Goal: Transaction & Acquisition: Purchase product/service

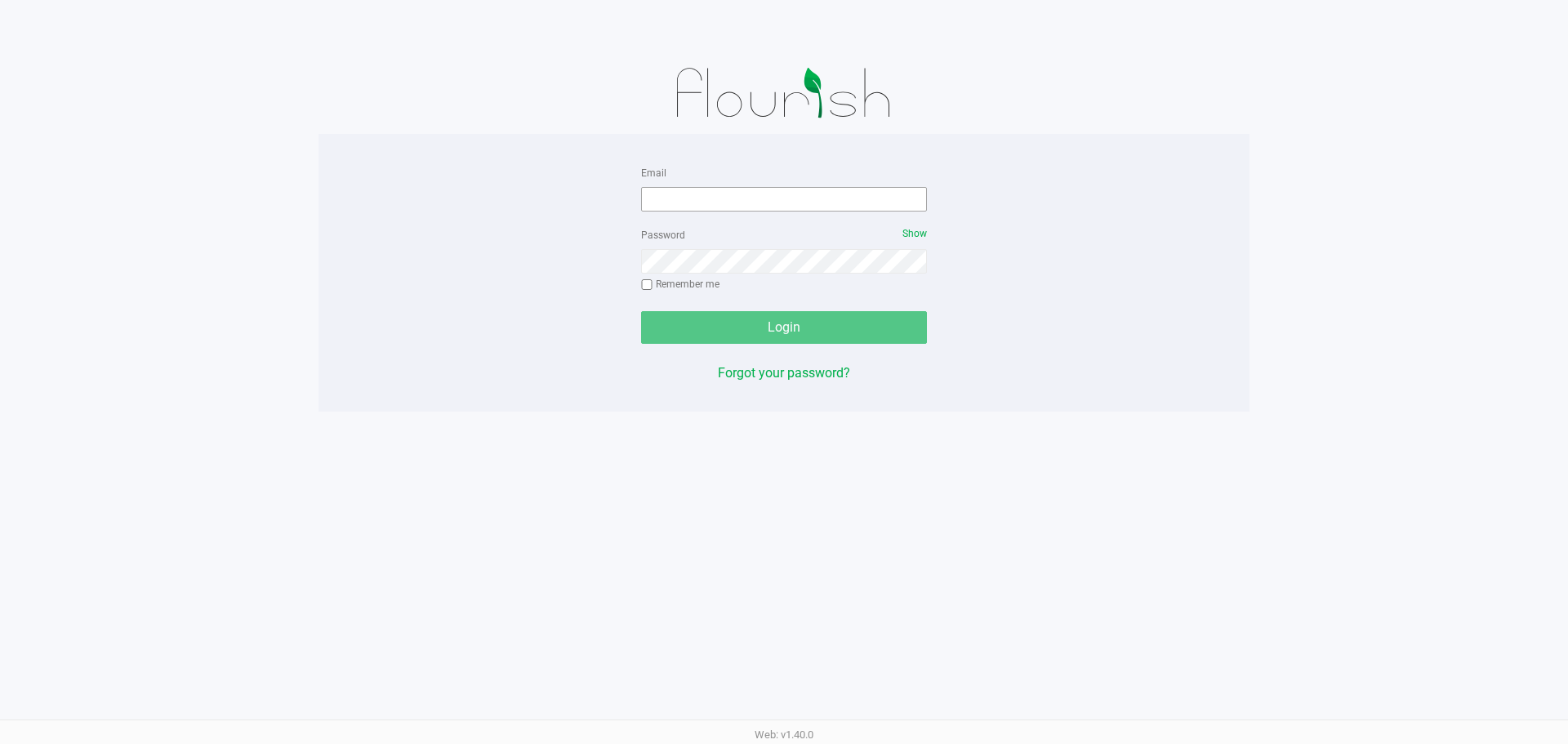
drag, startPoint x: 650, startPoint y: 228, endPoint x: 669, endPoint y: 198, distance: 35.5
click at [654, 226] on div "Password Show Remember me" at bounding box center [784, 262] width 285 height 74
click at [669, 198] on input "Email" at bounding box center [784, 199] width 285 height 25
type input "[EMAIL_ADDRESS][DOMAIN_NAME]"
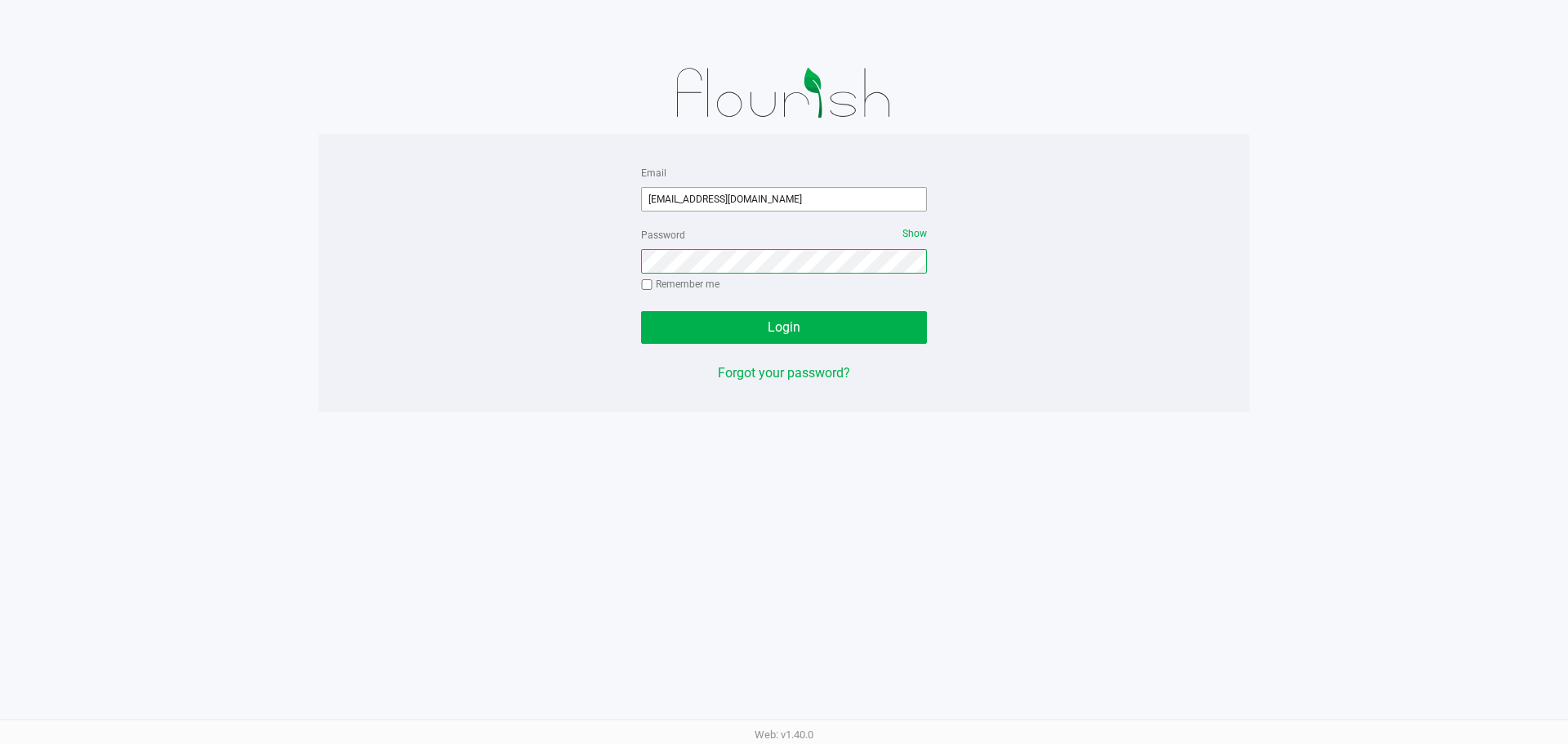
click at [641, 311] on button "Login" at bounding box center [784, 327] width 285 height 33
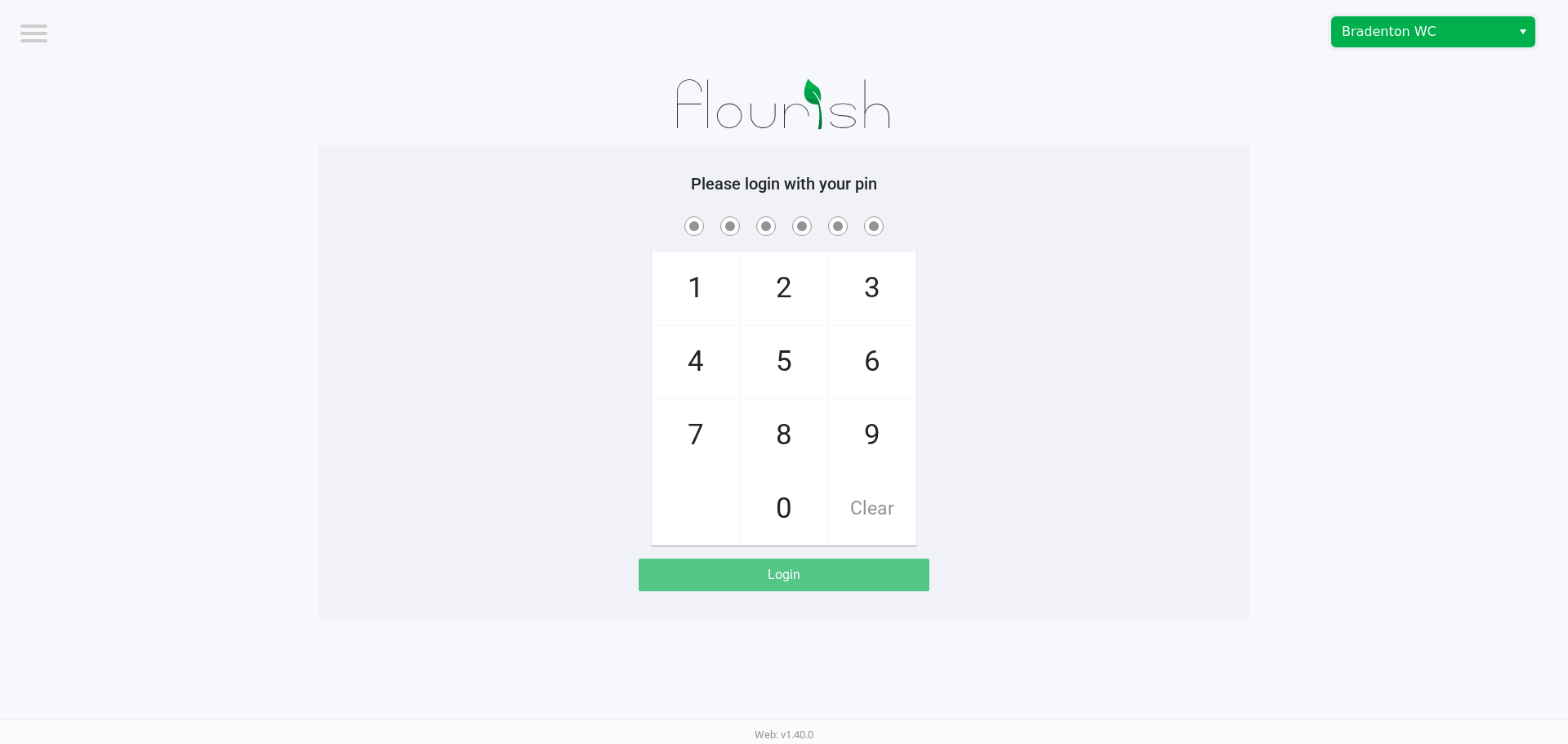
drag, startPoint x: 1360, startPoint y: 21, endPoint x: 1362, endPoint y: 30, distance: 9.2
click at [1361, 27] on span "Bradenton WC" at bounding box center [1421, 32] width 179 height 30
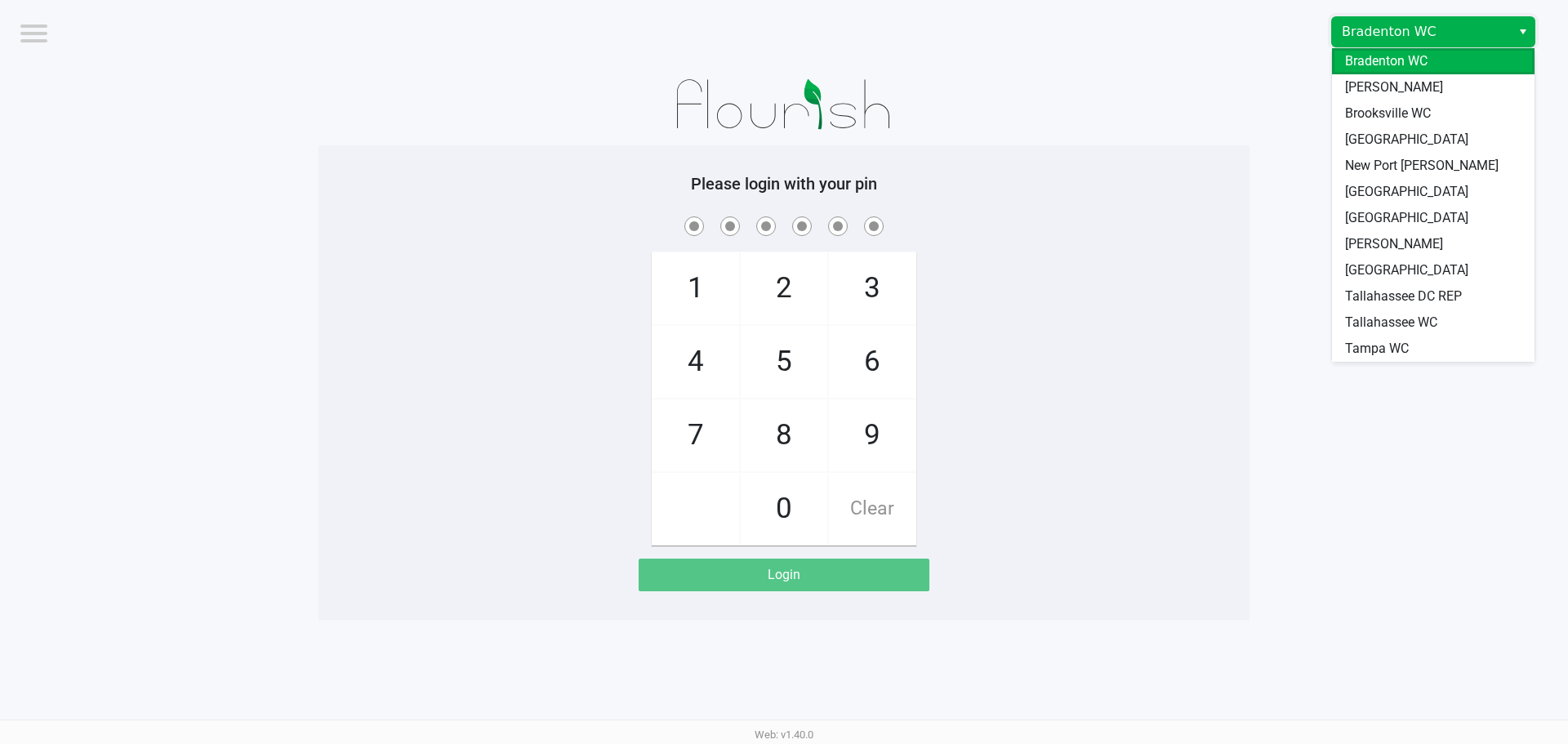
click at [1341, 83] on li "[PERSON_NAME]" at bounding box center [1433, 88] width 203 height 26
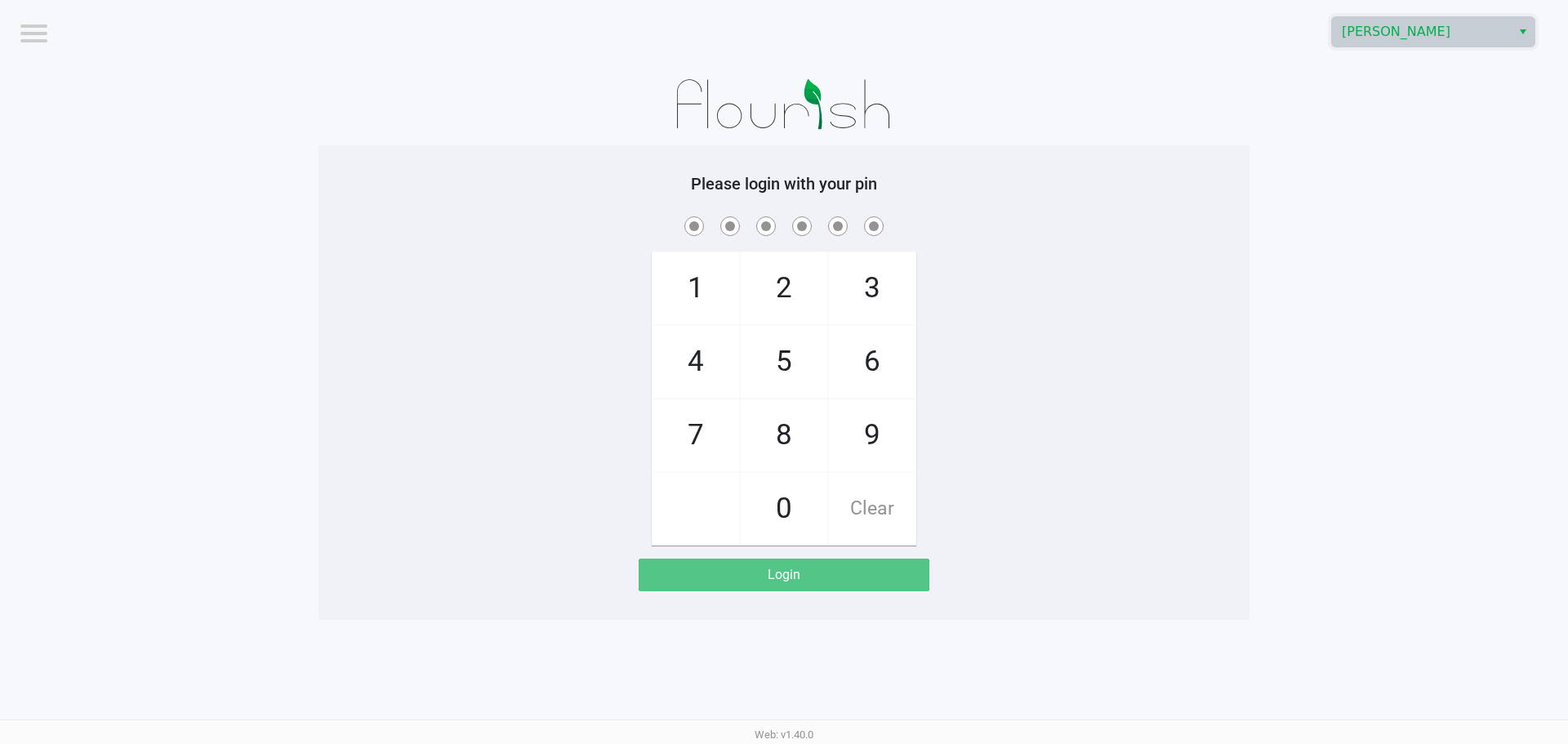
click at [1189, 122] on div at bounding box center [783, 105] width 931 height 82
checkbox input "true"
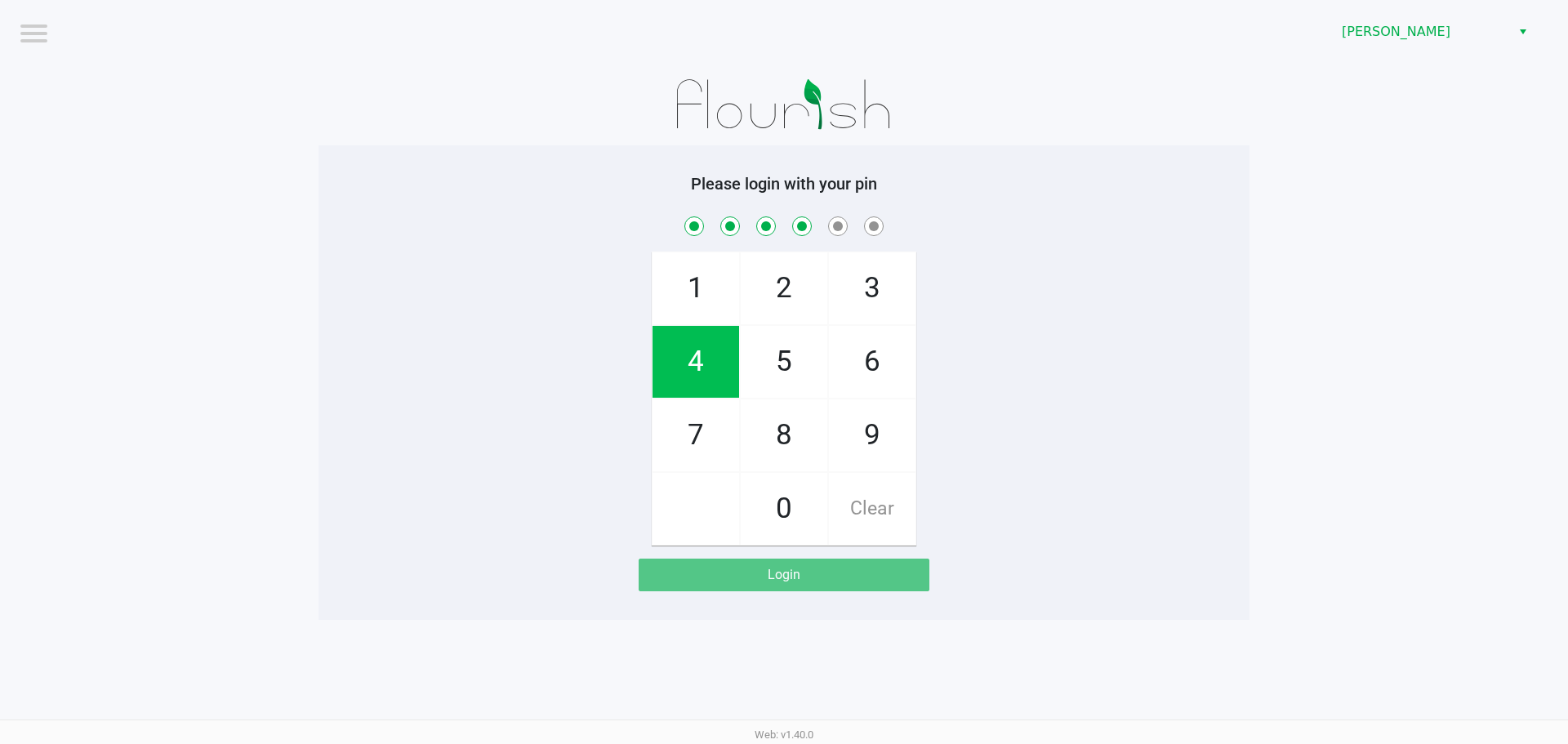
checkbox input "true"
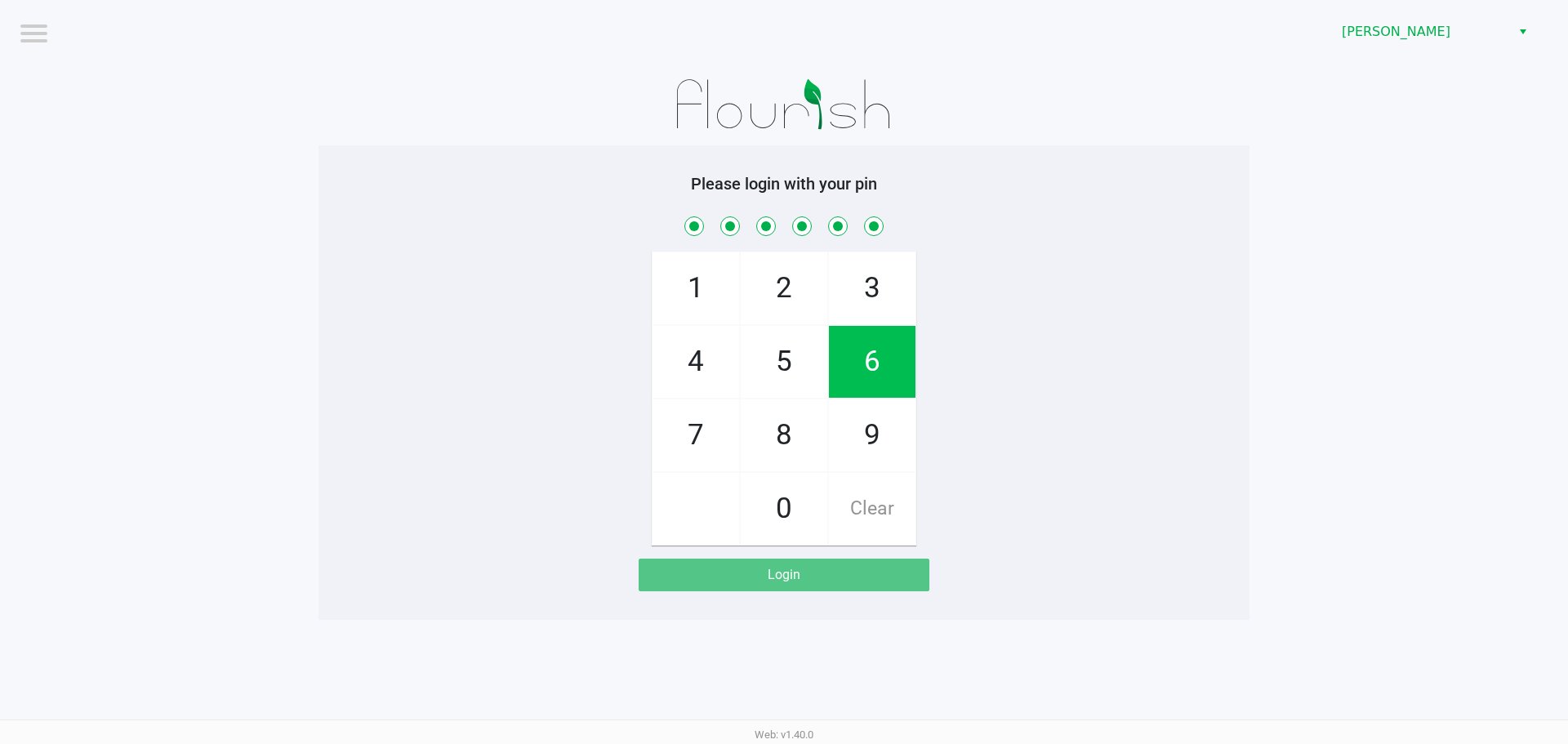
checkbox input "true"
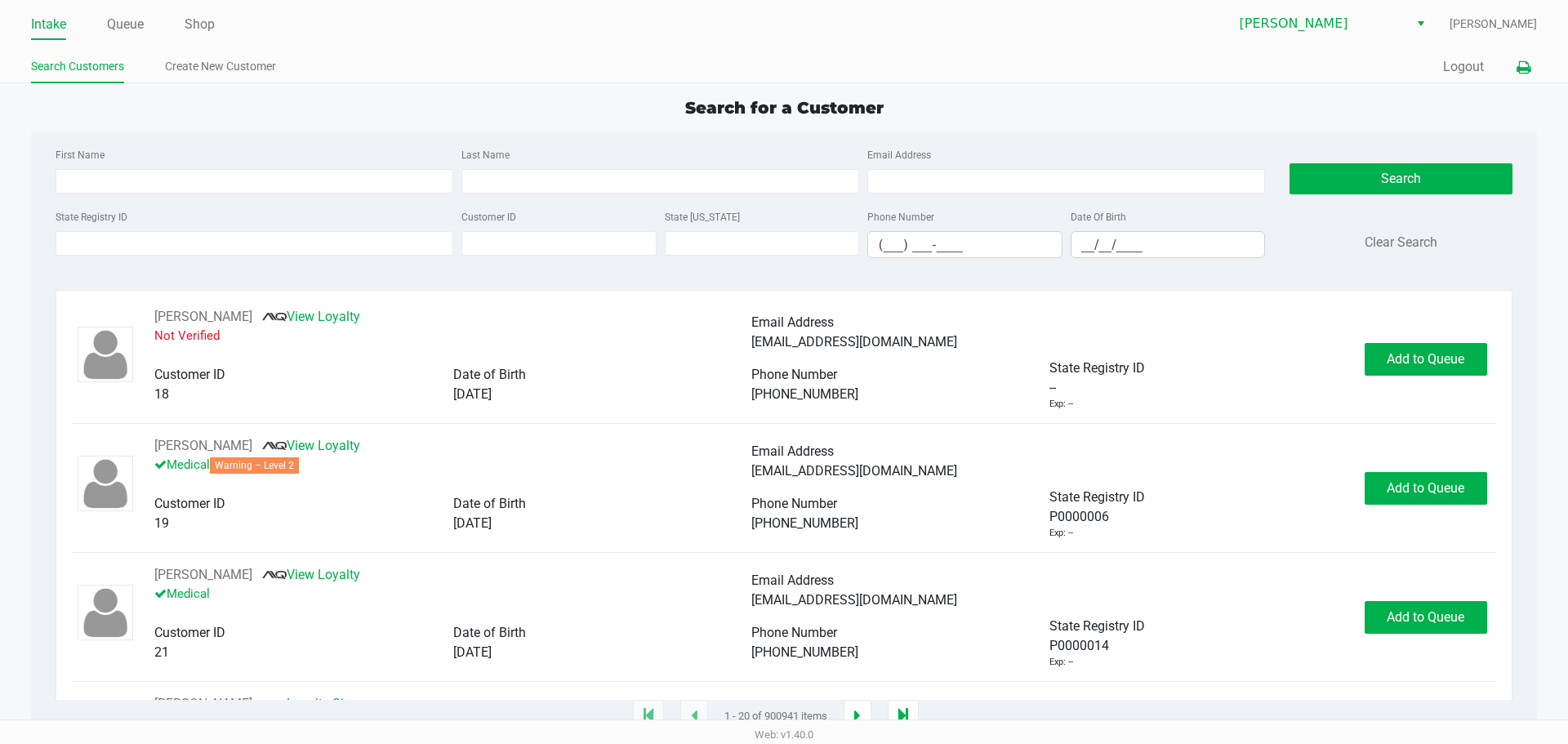
click at [1525, 63] on icon at bounding box center [1523, 68] width 14 height 11
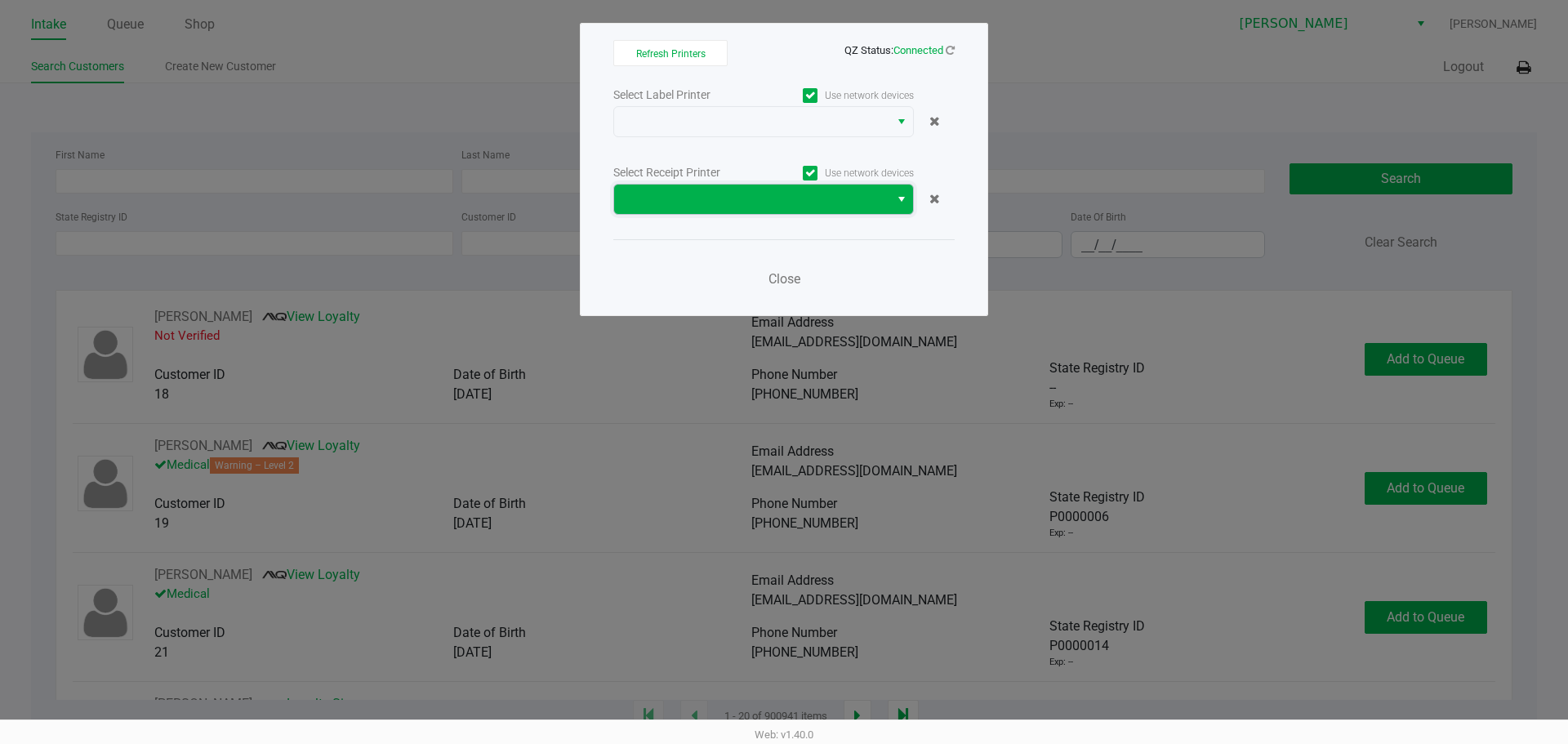
click at [691, 202] on span at bounding box center [752, 199] width 256 height 20
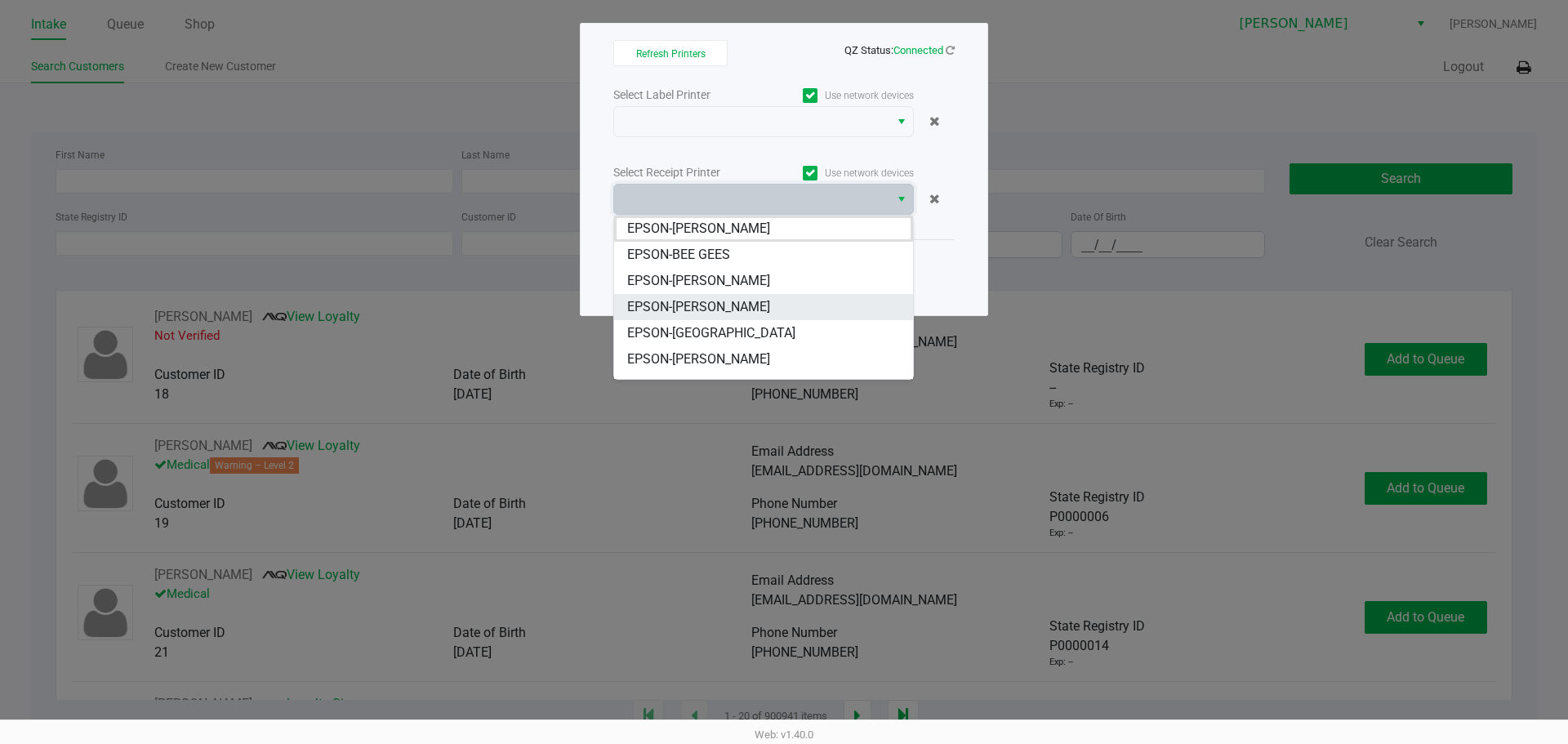
click at [701, 304] on span "EPSON-CHARLIE SIMPSON" at bounding box center [699, 307] width 143 height 20
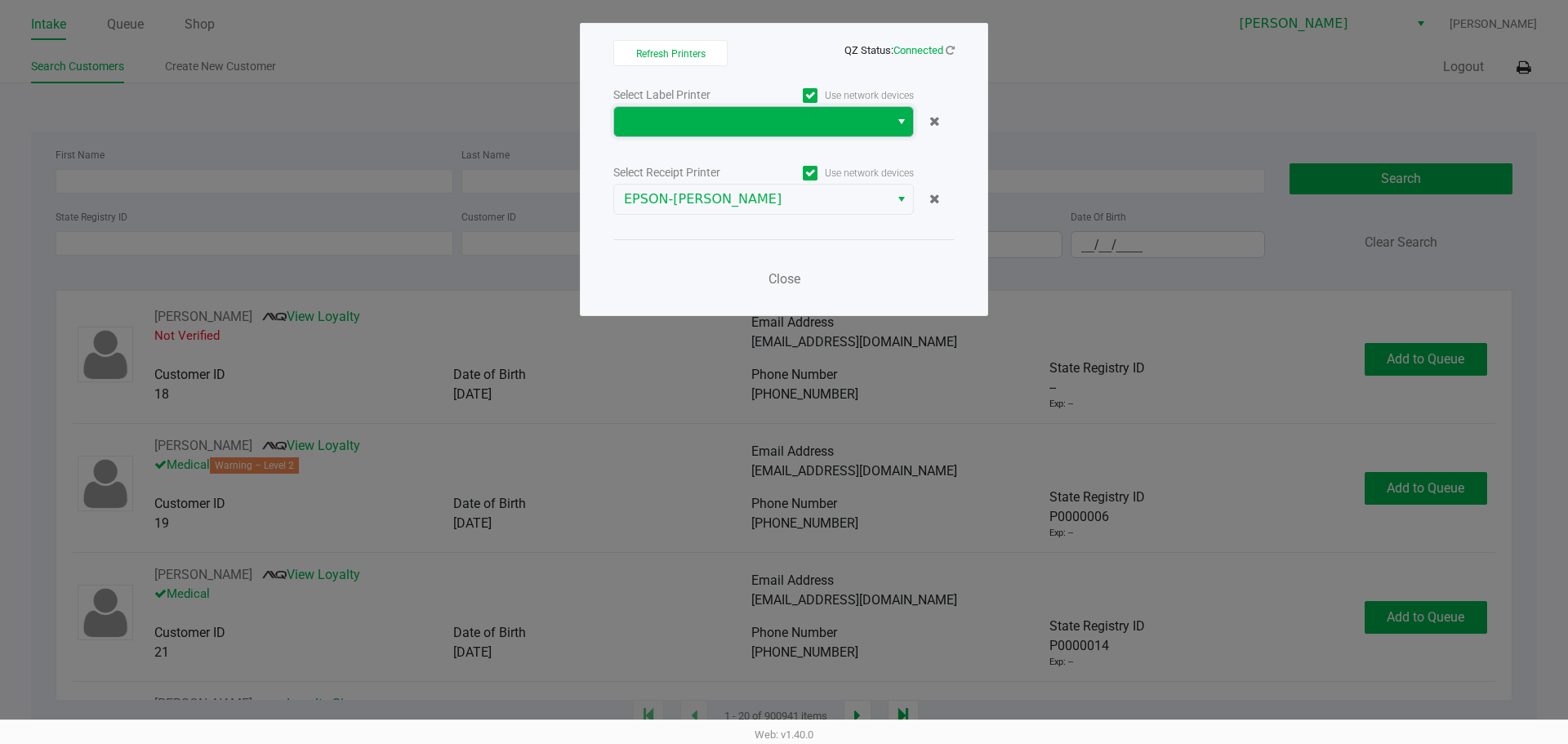
click at [700, 129] on span at bounding box center [752, 121] width 256 height 20
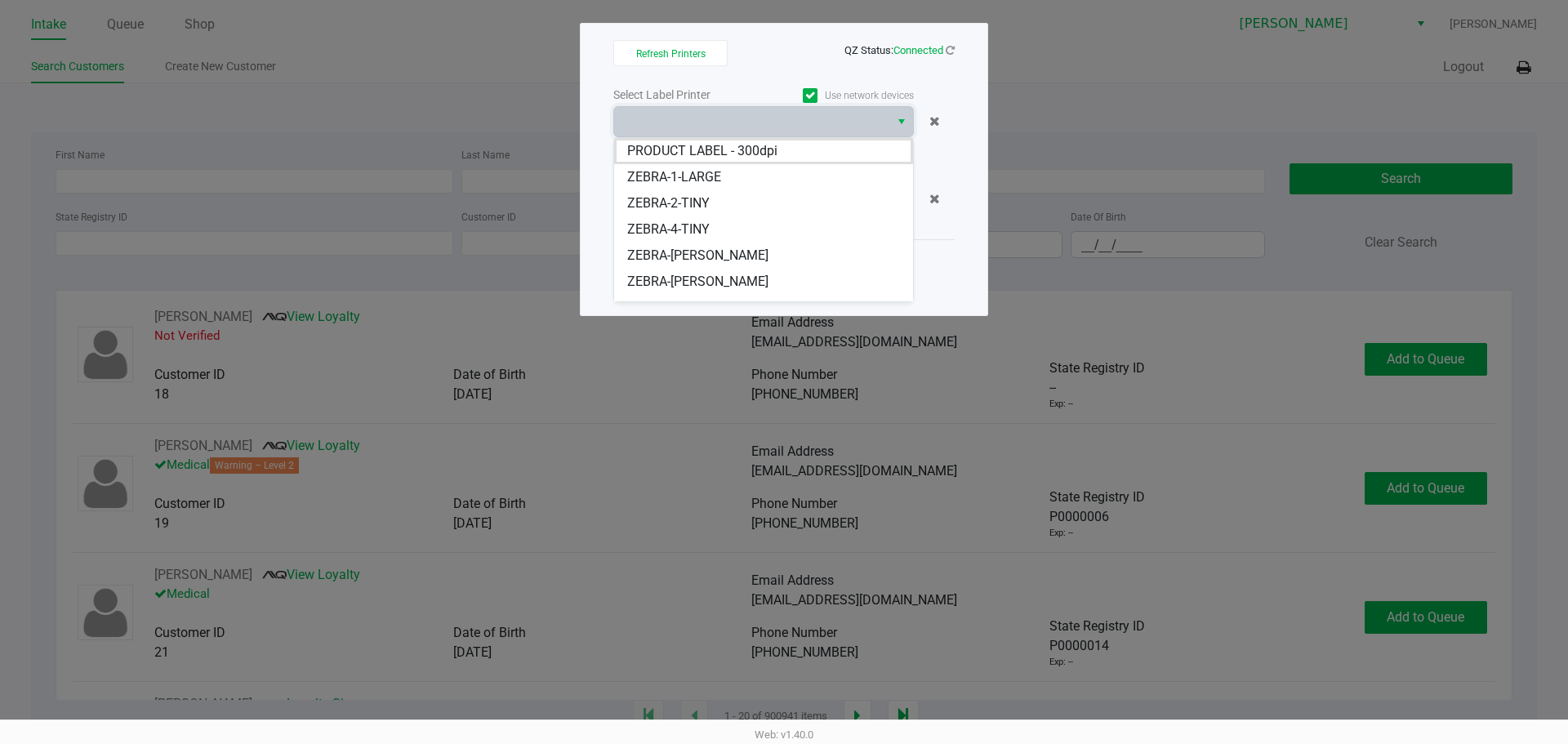
click at [699, 193] on li "ZEBRA-2-TINY" at bounding box center [763, 203] width 299 height 26
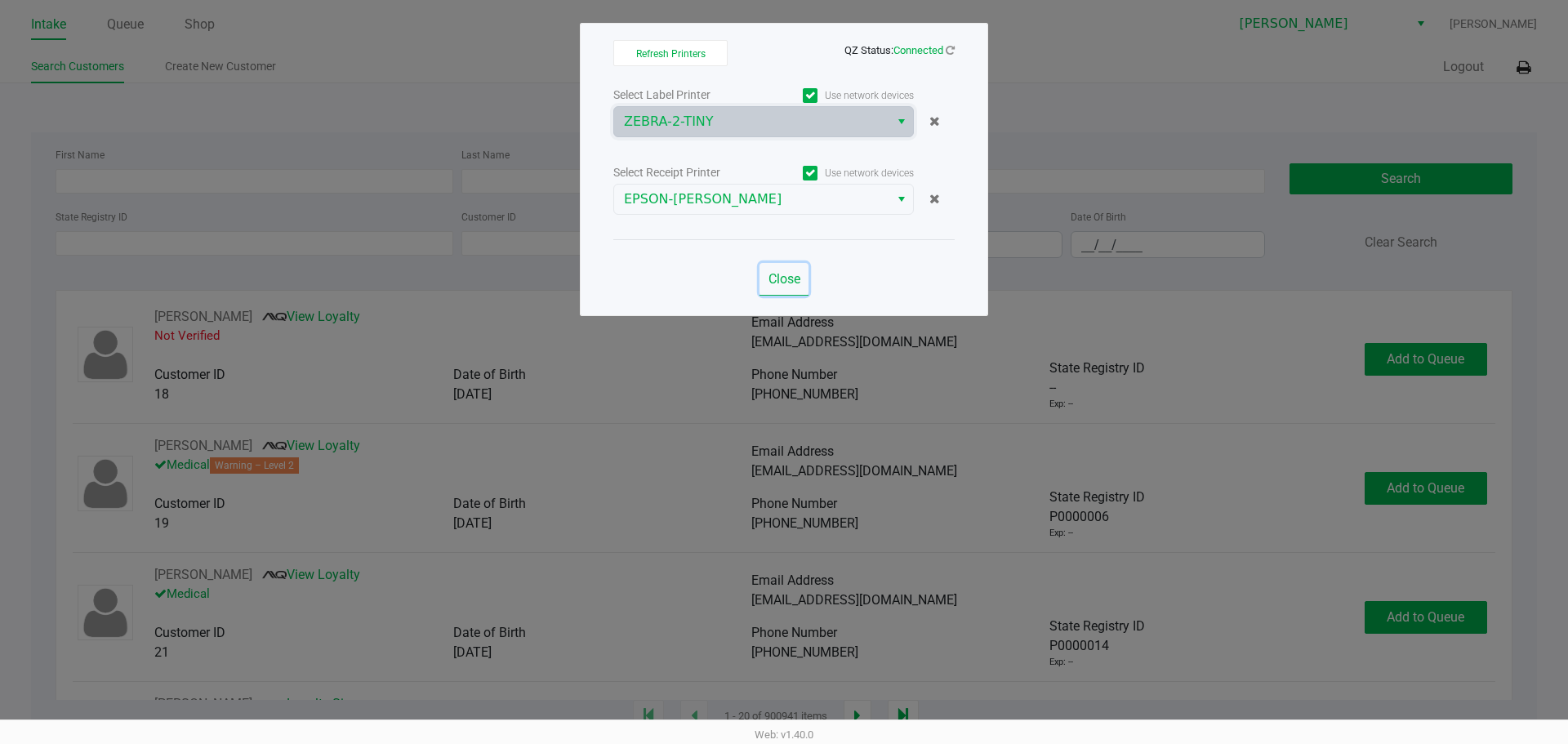
click at [778, 275] on span "Close" at bounding box center [784, 279] width 32 height 16
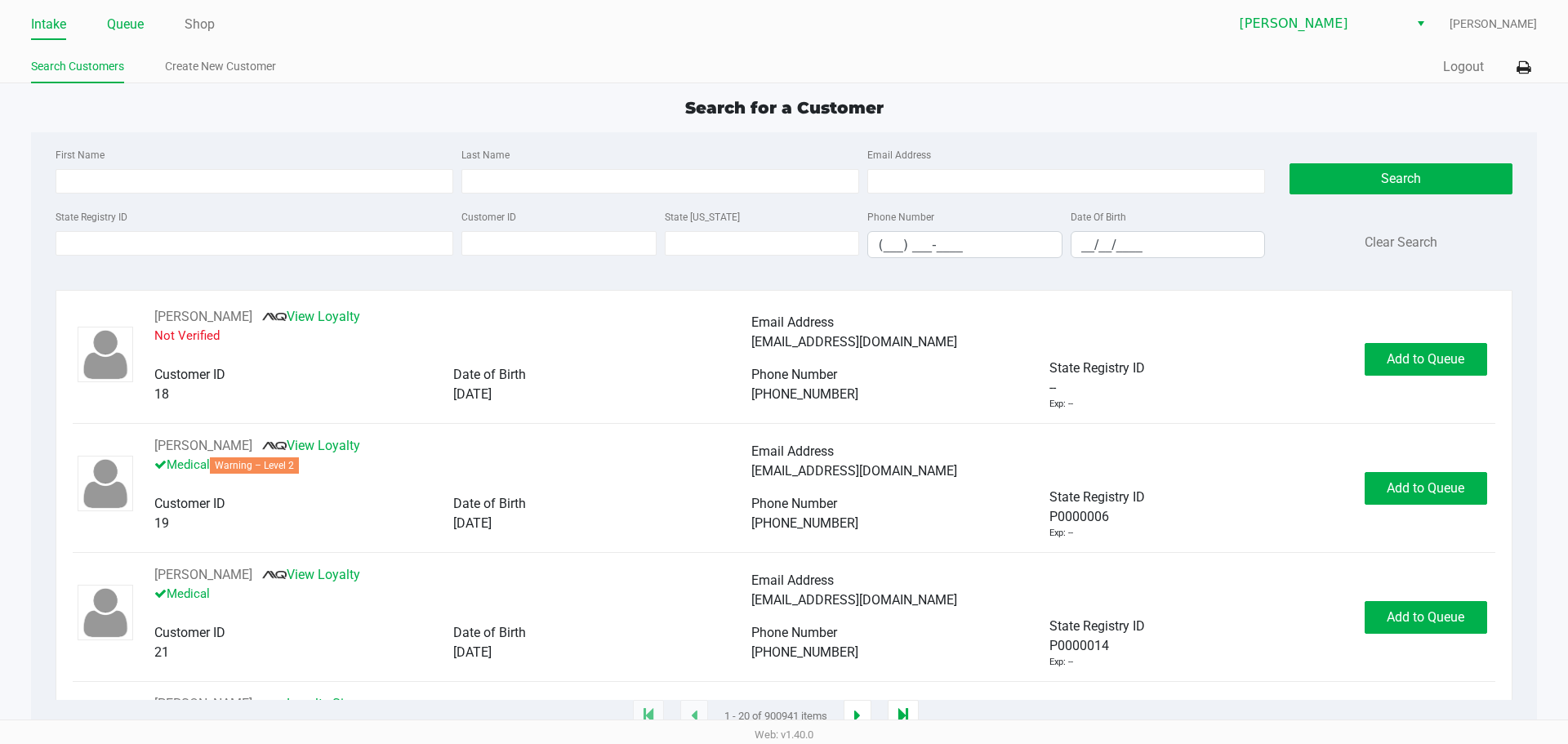
click at [134, 30] on link "Queue" at bounding box center [125, 25] width 37 height 23
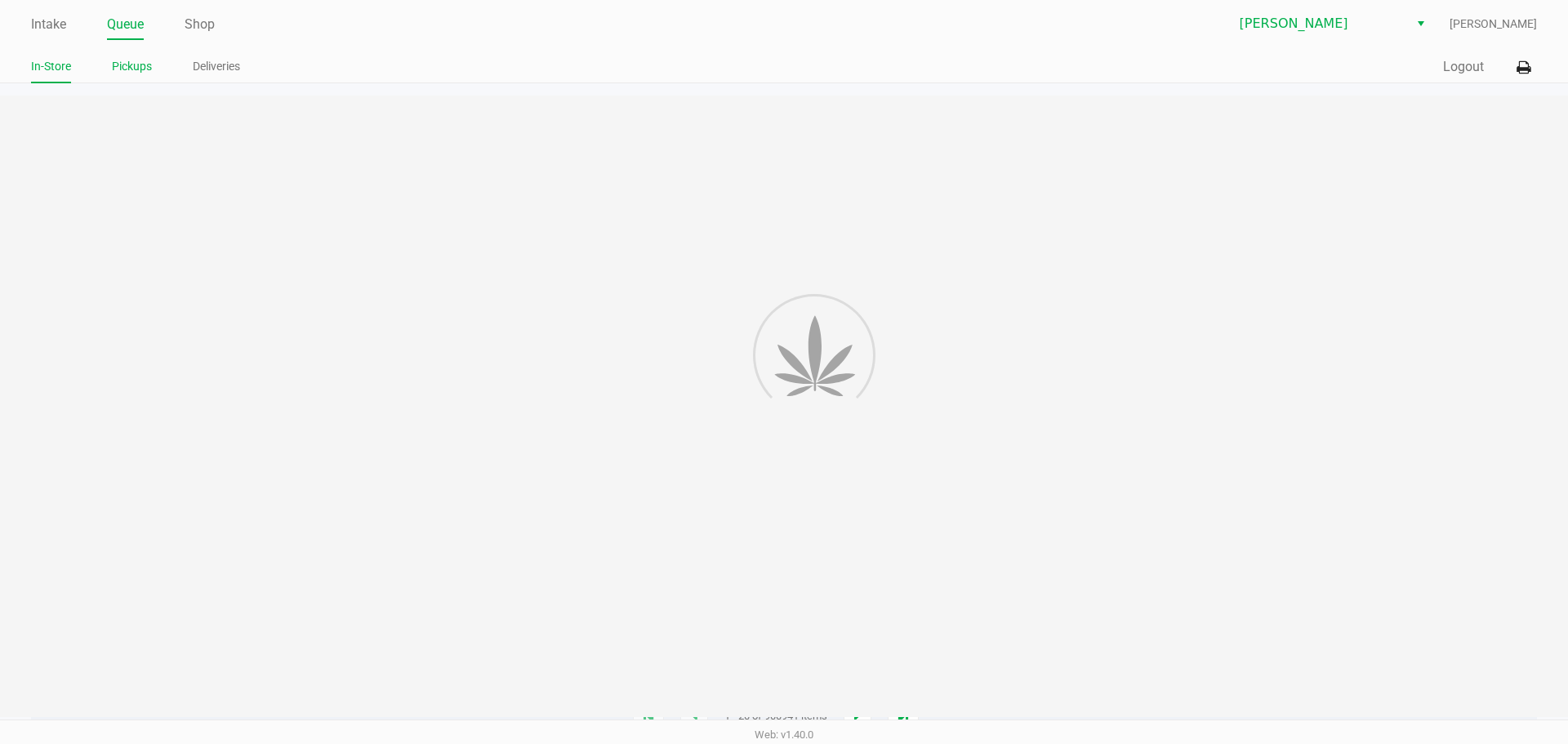
click at [120, 71] on link "Pickups" at bounding box center [131, 66] width 40 height 21
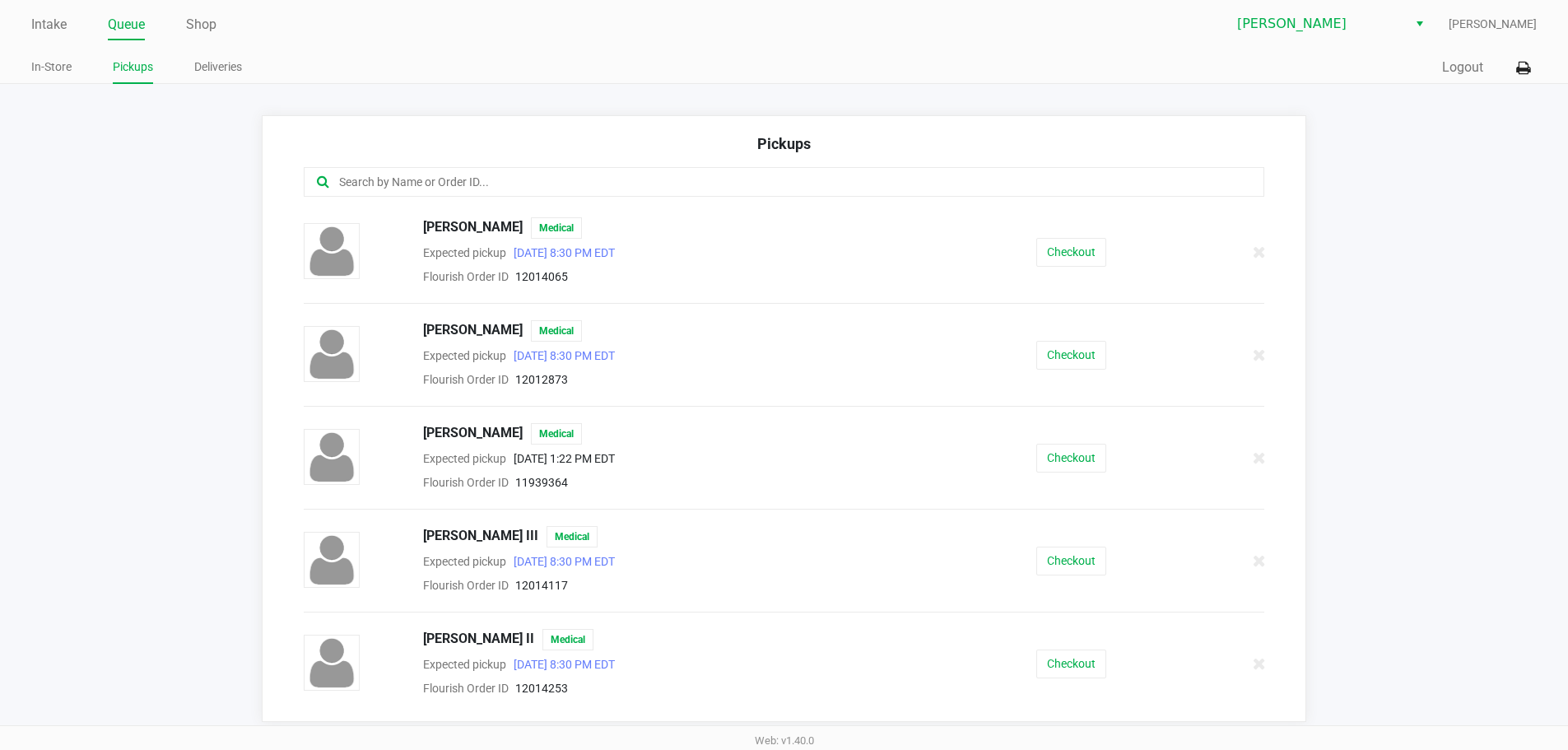
click at [382, 188] on input "text" at bounding box center [758, 182] width 841 height 19
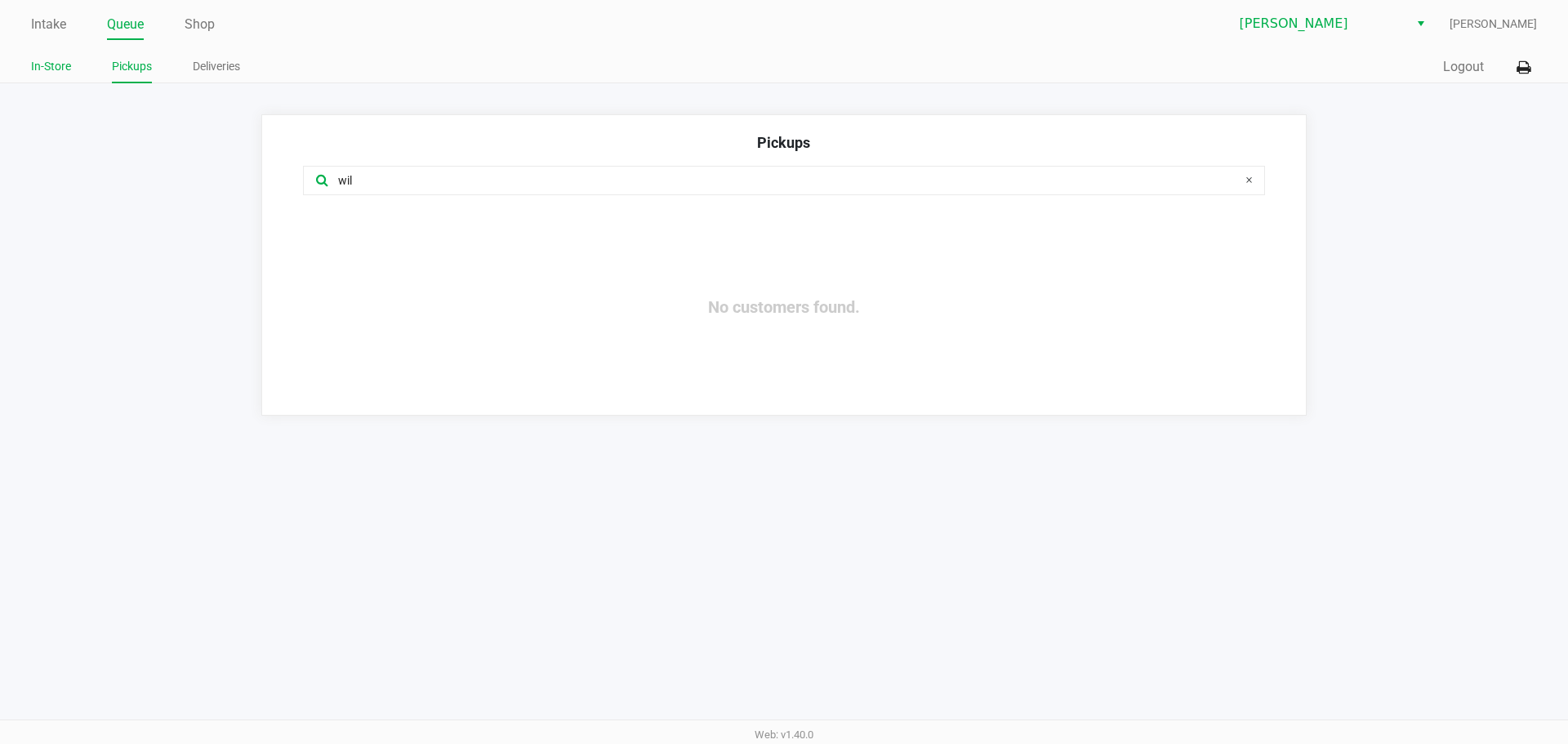
type input "wil"
click at [39, 65] on link "In-Store" at bounding box center [51, 66] width 40 height 21
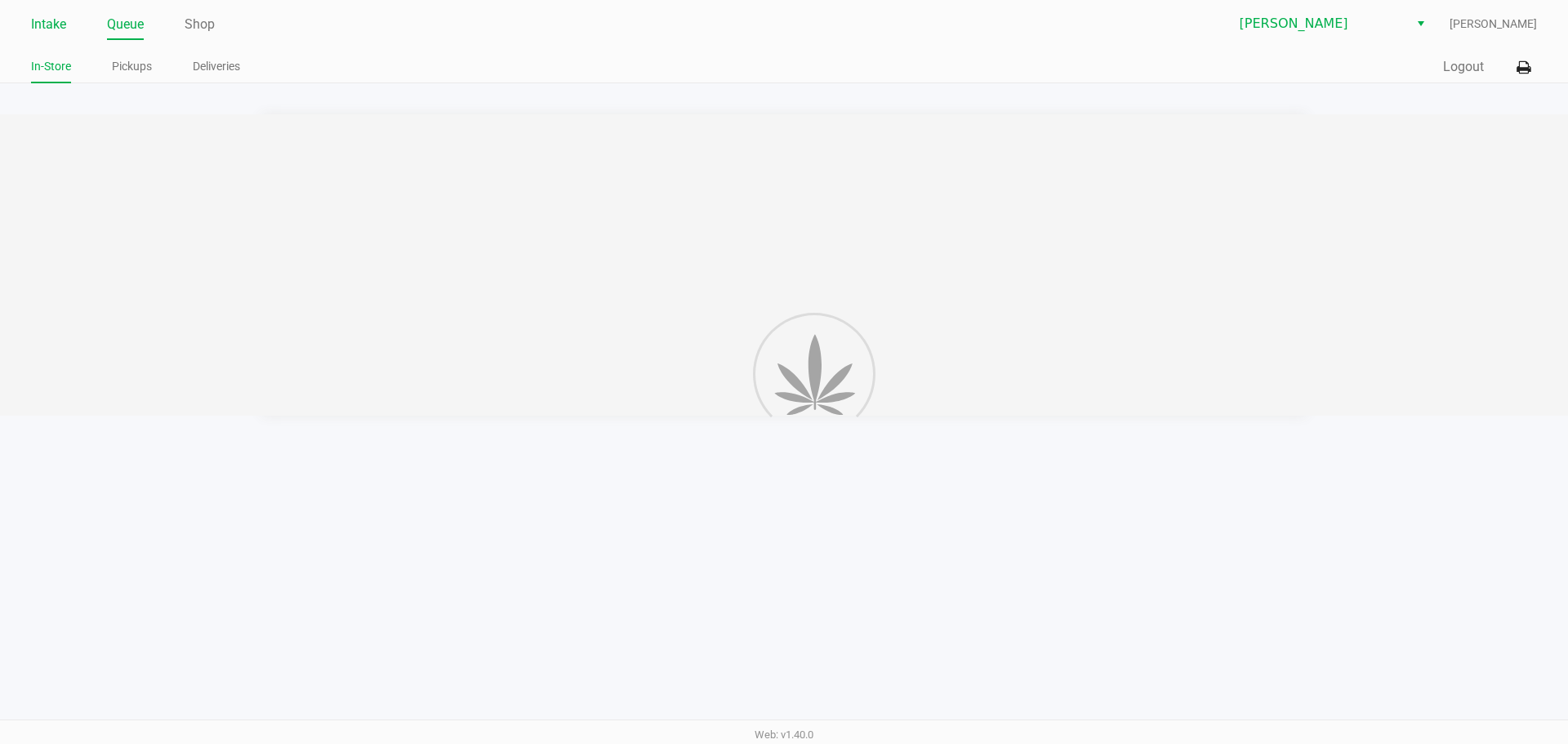
click at [54, 31] on link "Intake" at bounding box center [48, 25] width 35 height 23
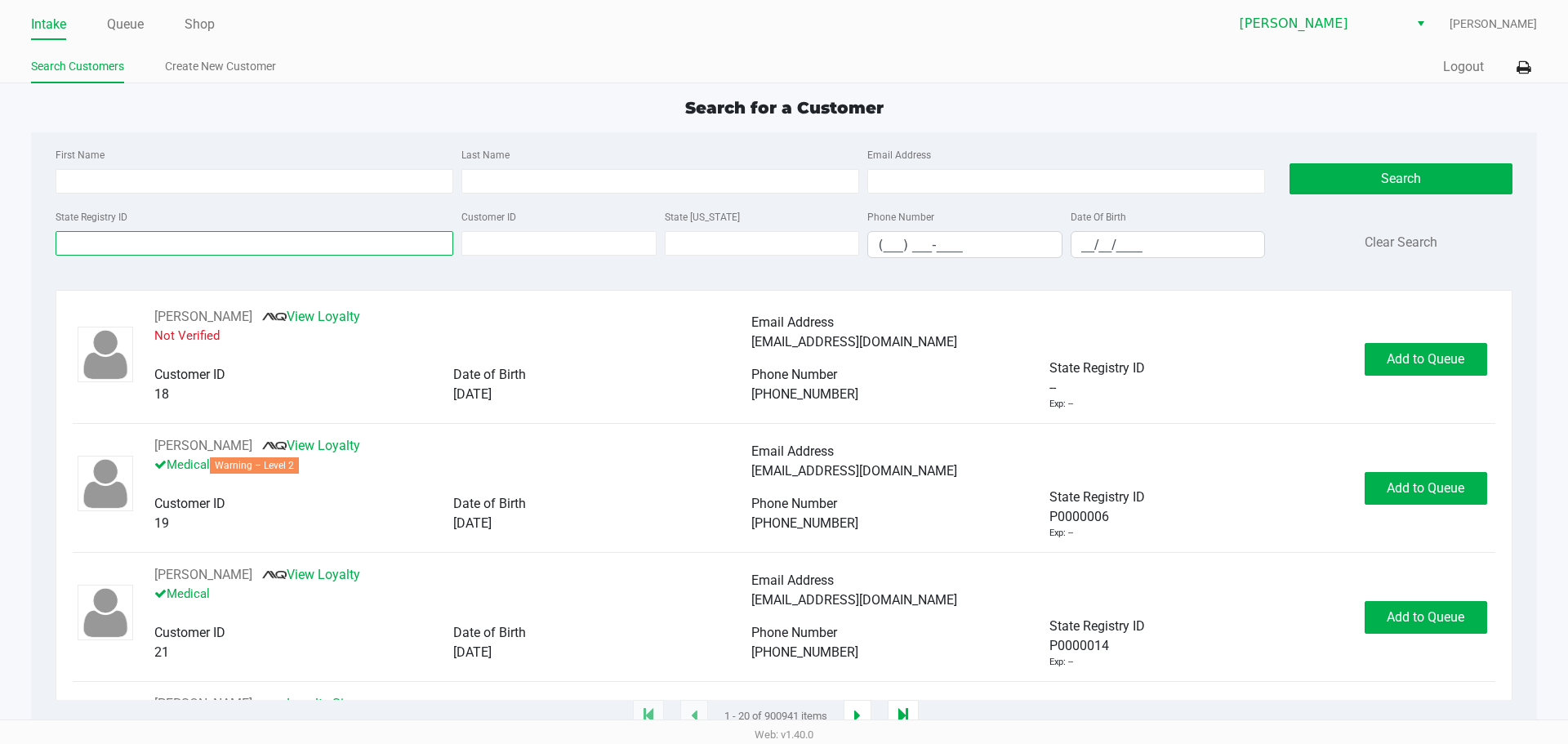
click at [227, 240] on input "State Registry ID" at bounding box center [254, 244] width 398 height 25
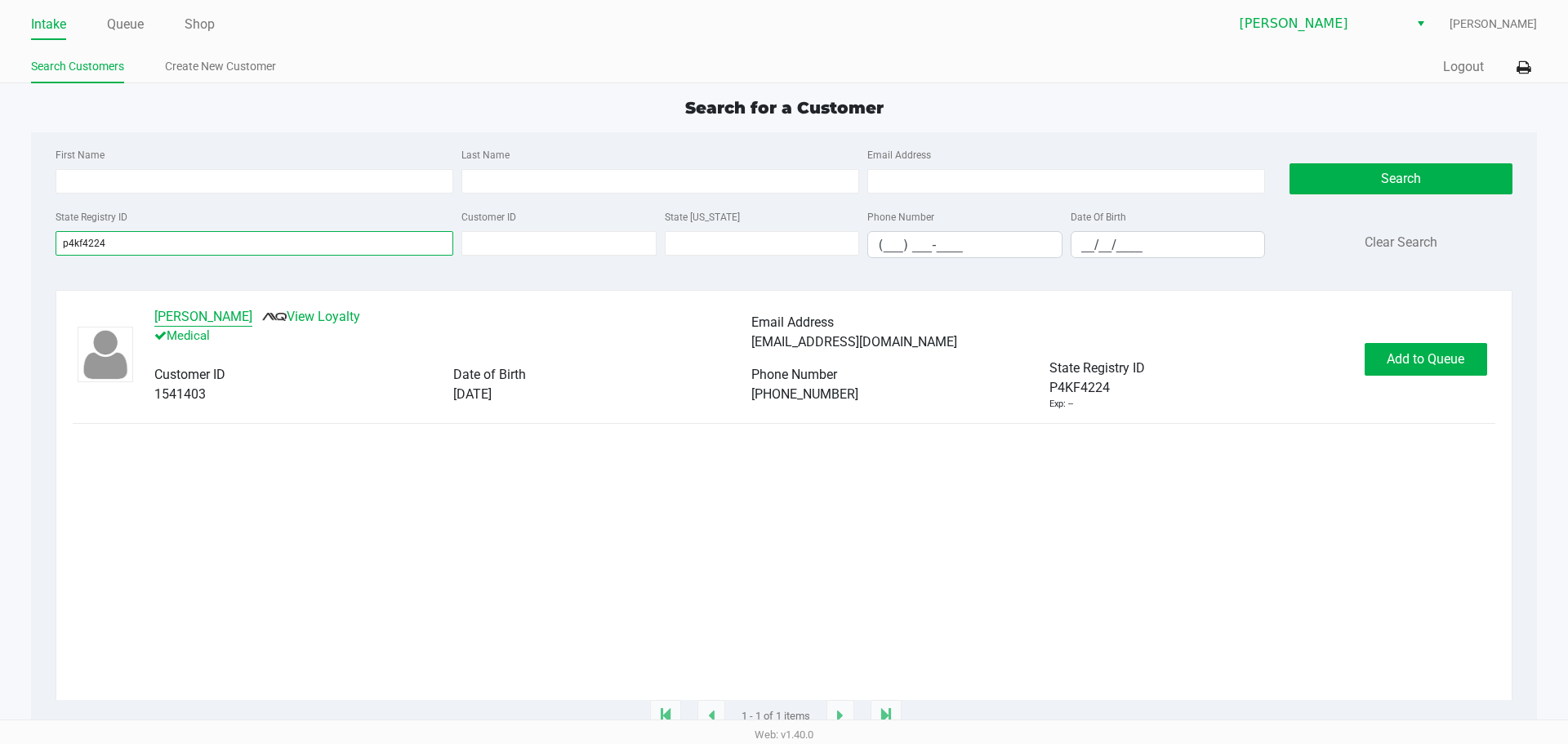
type input "p4kf4224"
click at [189, 323] on button "WILLIAM OPPENHEIMER" at bounding box center [203, 317] width 98 height 20
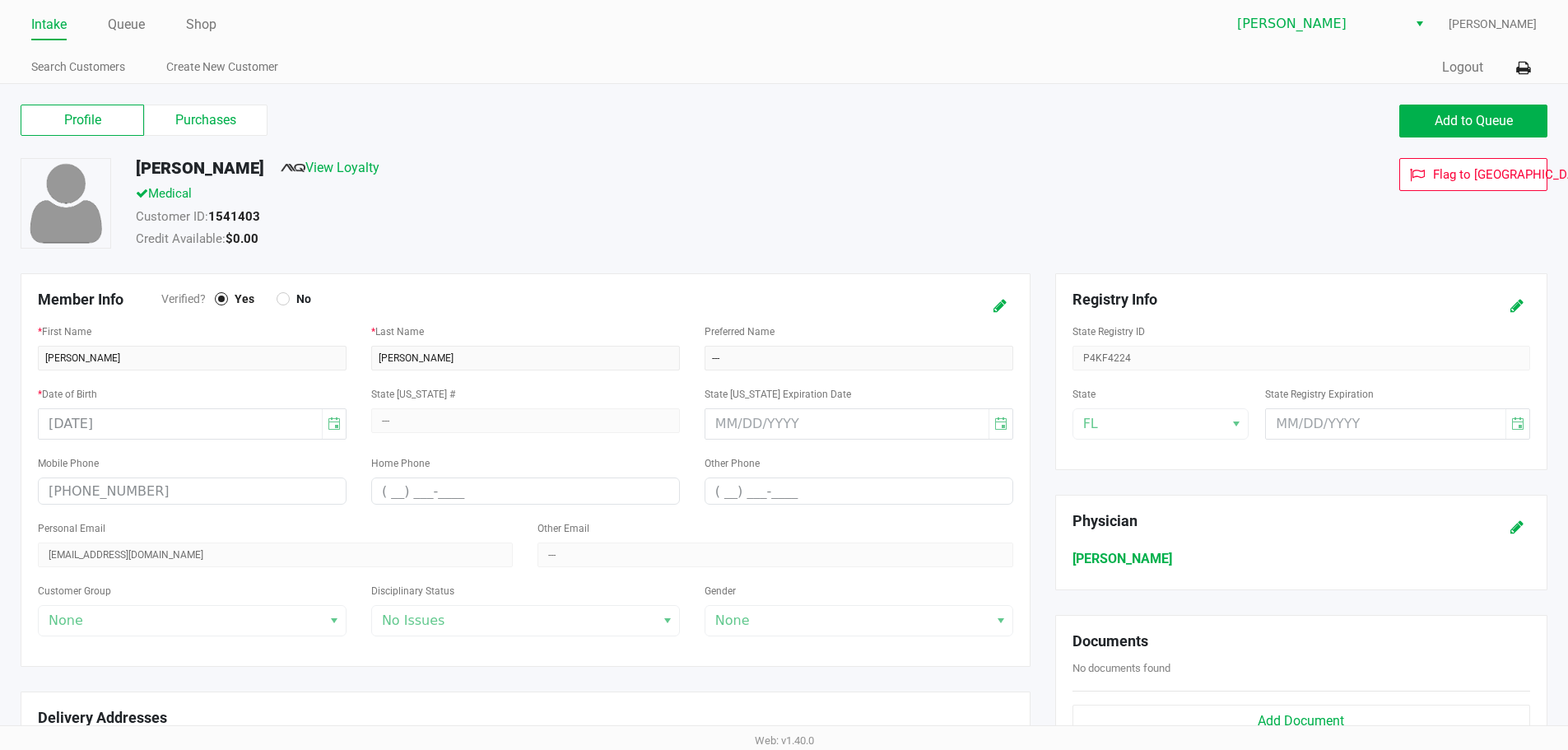
drag, startPoint x: 183, startPoint y: 117, endPoint x: 408, endPoint y: 179, distance: 233.4
click at [183, 117] on label "Purchases" at bounding box center [205, 120] width 123 height 31
click at [0, 0] on 1 "Purchases" at bounding box center [0, 0] width 0 height 0
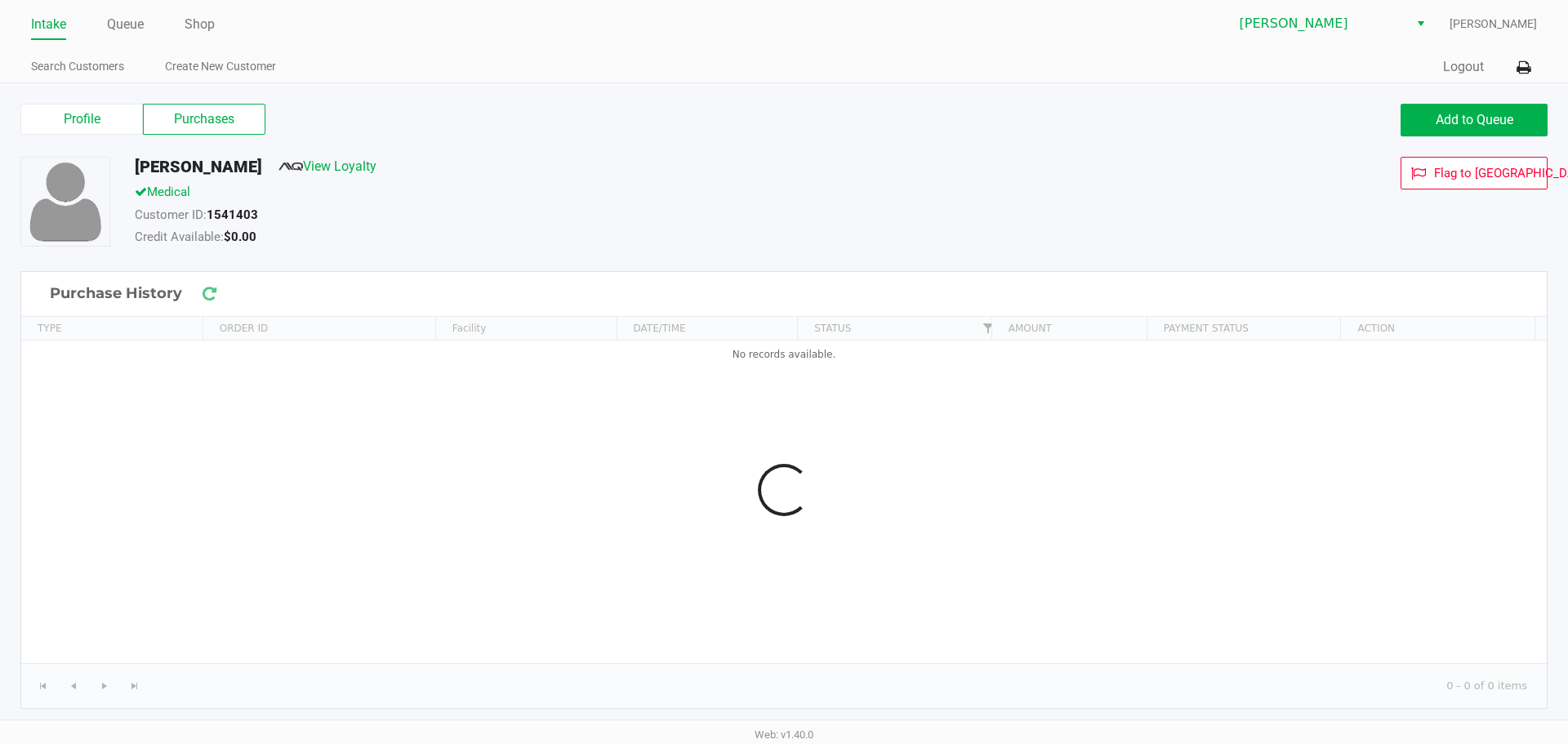
click at [853, 265] on div "WILLIAM OPPENHEIMER View Loyalty Medical Customer ID: 1541403 Credit Available:…" at bounding box center [784, 213] width 1552 height 114
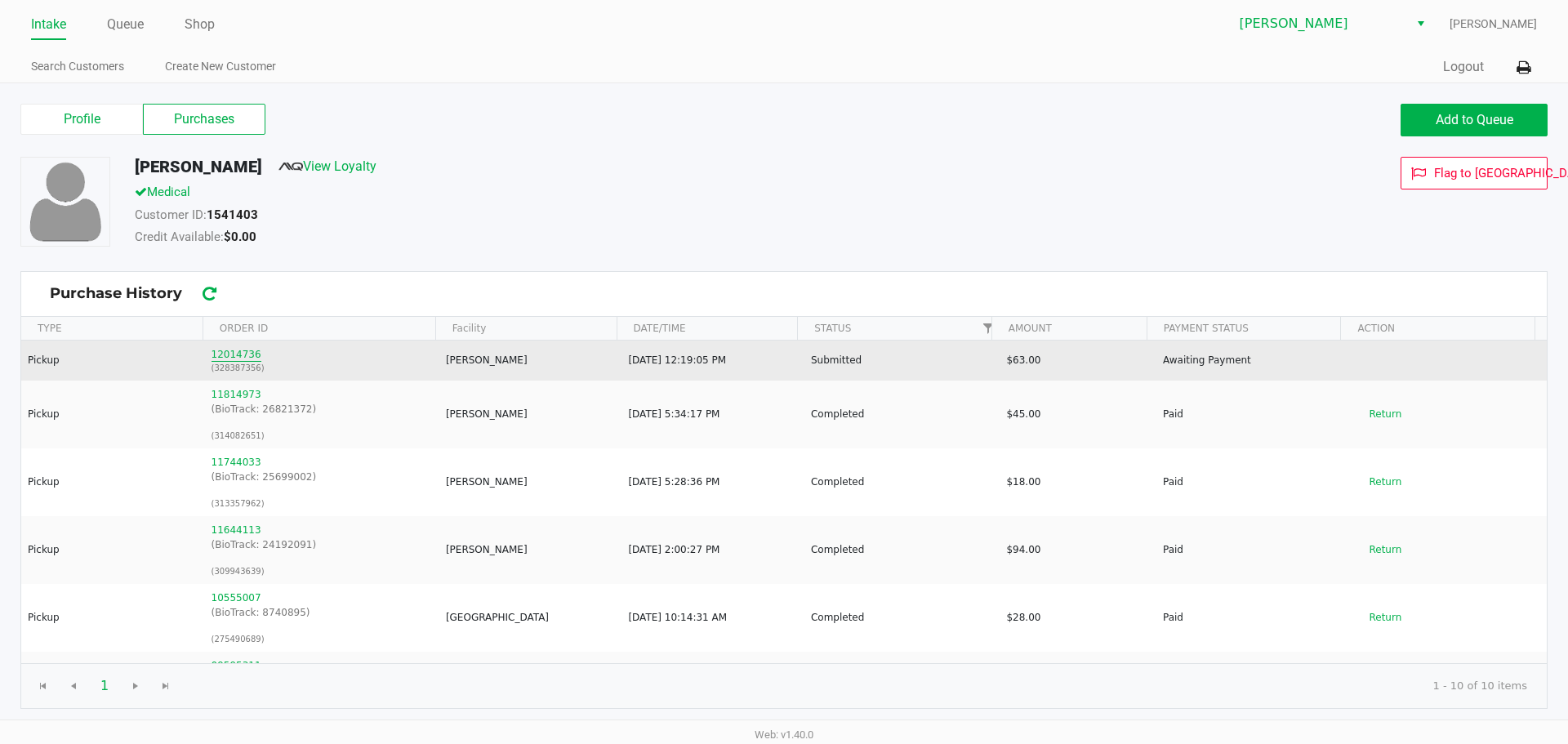
click at [212, 354] on button "12014736" at bounding box center [236, 354] width 50 height 15
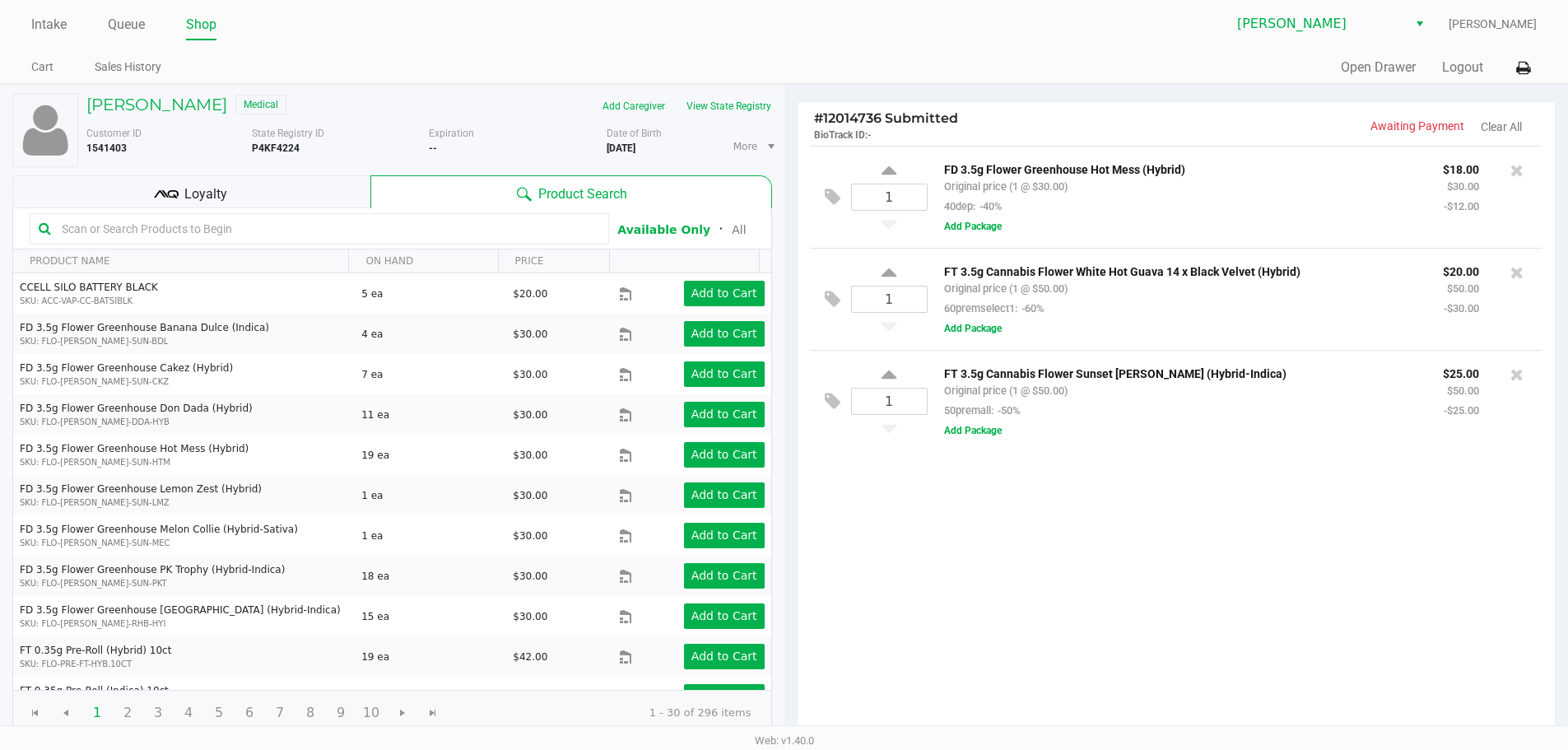
drag, startPoint x: 1157, startPoint y: 485, endPoint x: 1160, endPoint y: 471, distance: 14.3
click at [1157, 476] on div "1 FD 3.5g Flower Greenhouse Hot Mess (Hybrid) Original price (1 @ $30.00) 40dep…" at bounding box center [1176, 441] width 758 height 591
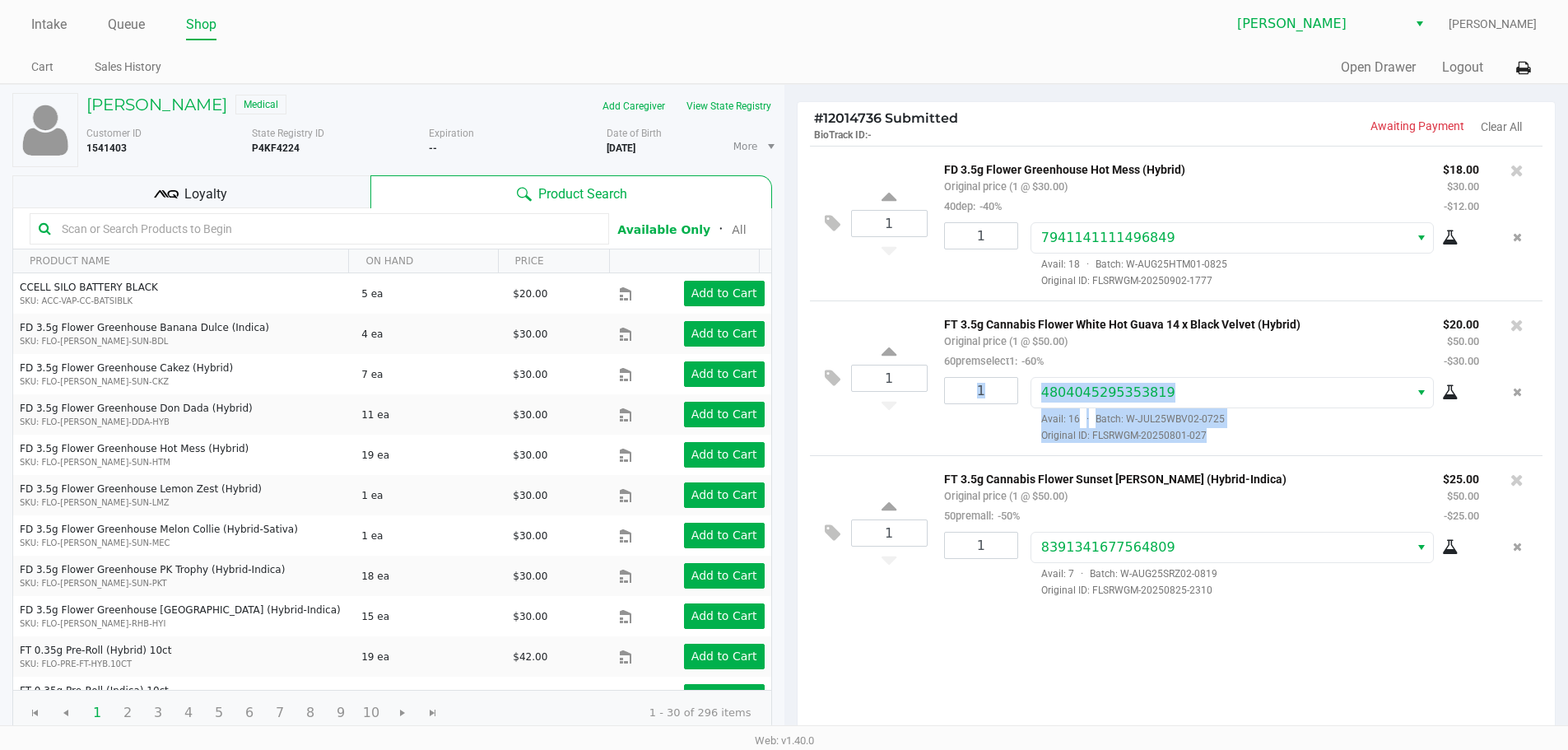
drag, startPoint x: 1561, startPoint y: 337, endPoint x: 1580, endPoint y: 422, distance: 87.1
click at [1568, 422] on html "Intake Queue Shop Brandon WC Kaleb Ricci Cart Sales History Quick Sale Open Dra…" at bounding box center [784, 375] width 1568 height 750
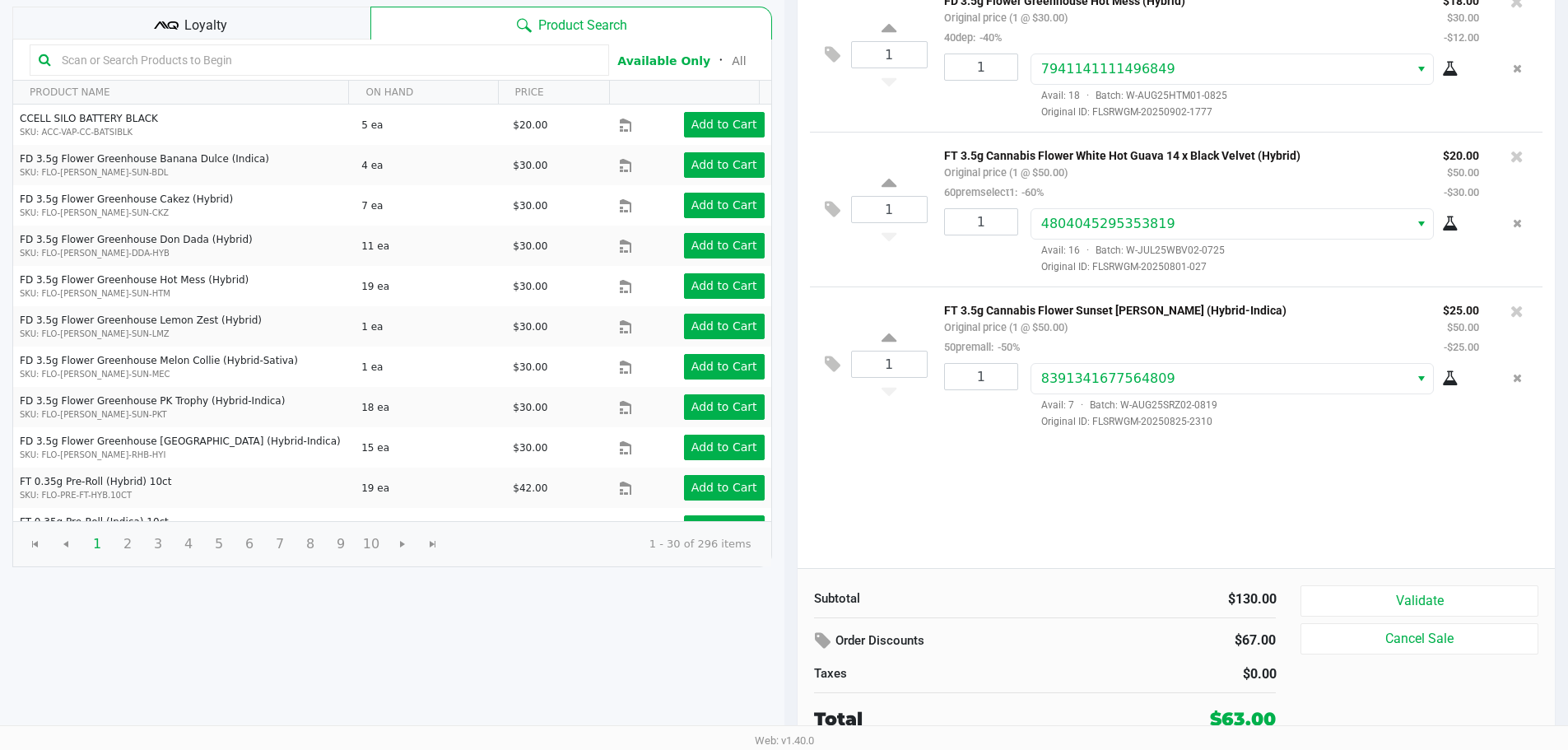
click at [1300, 498] on div "1 FD 3.5g Flower Greenhouse Hot Mess (Hybrid) Original price (1 @ $30.00) 40dep…" at bounding box center [1176, 272] width 758 height 591
drag, startPoint x: 1359, startPoint y: 597, endPoint x: 1351, endPoint y: 591, distance: 10.0
click at [1358, 596] on button "Validate" at bounding box center [1418, 601] width 237 height 31
click at [1288, 523] on div "1 FD 3.5g Flower Greenhouse Hot Mess (Hybrid) Original price (1 @ $30.00) 40dep…" at bounding box center [1176, 272] width 758 height 591
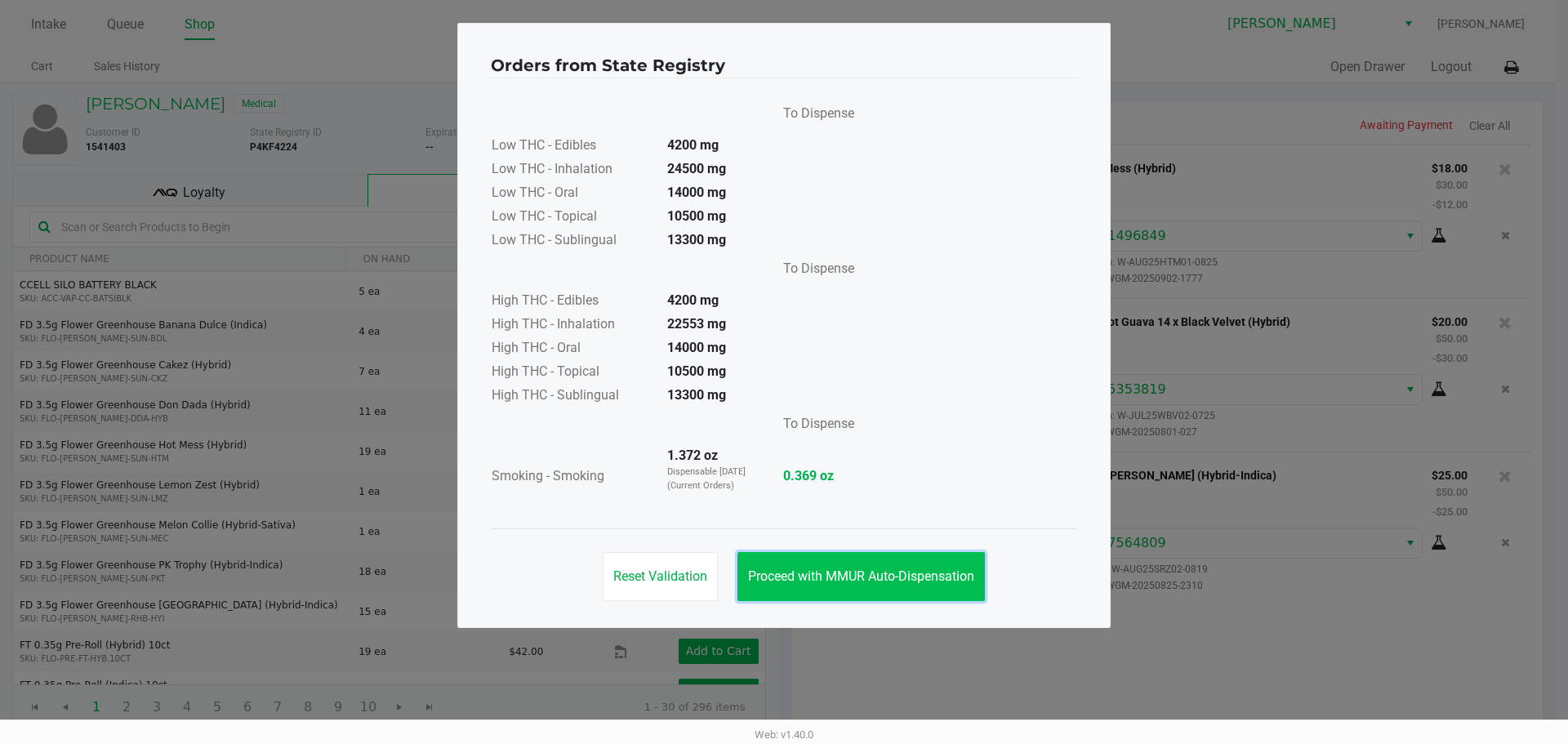
click at [896, 588] on button "Proceed with MMUR Auto-Dispensation" at bounding box center [861, 577] width 248 height 49
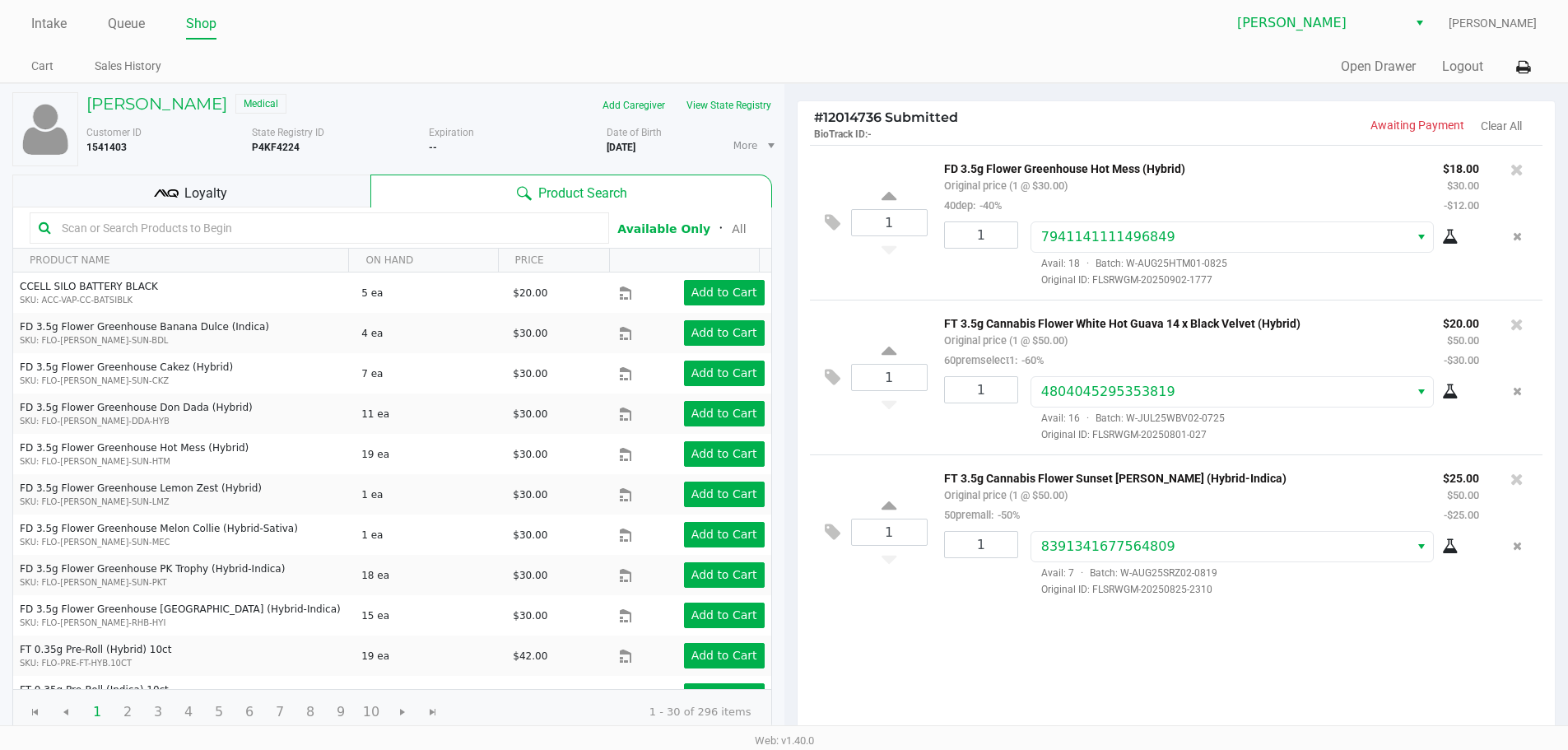
scroll to position [169, 0]
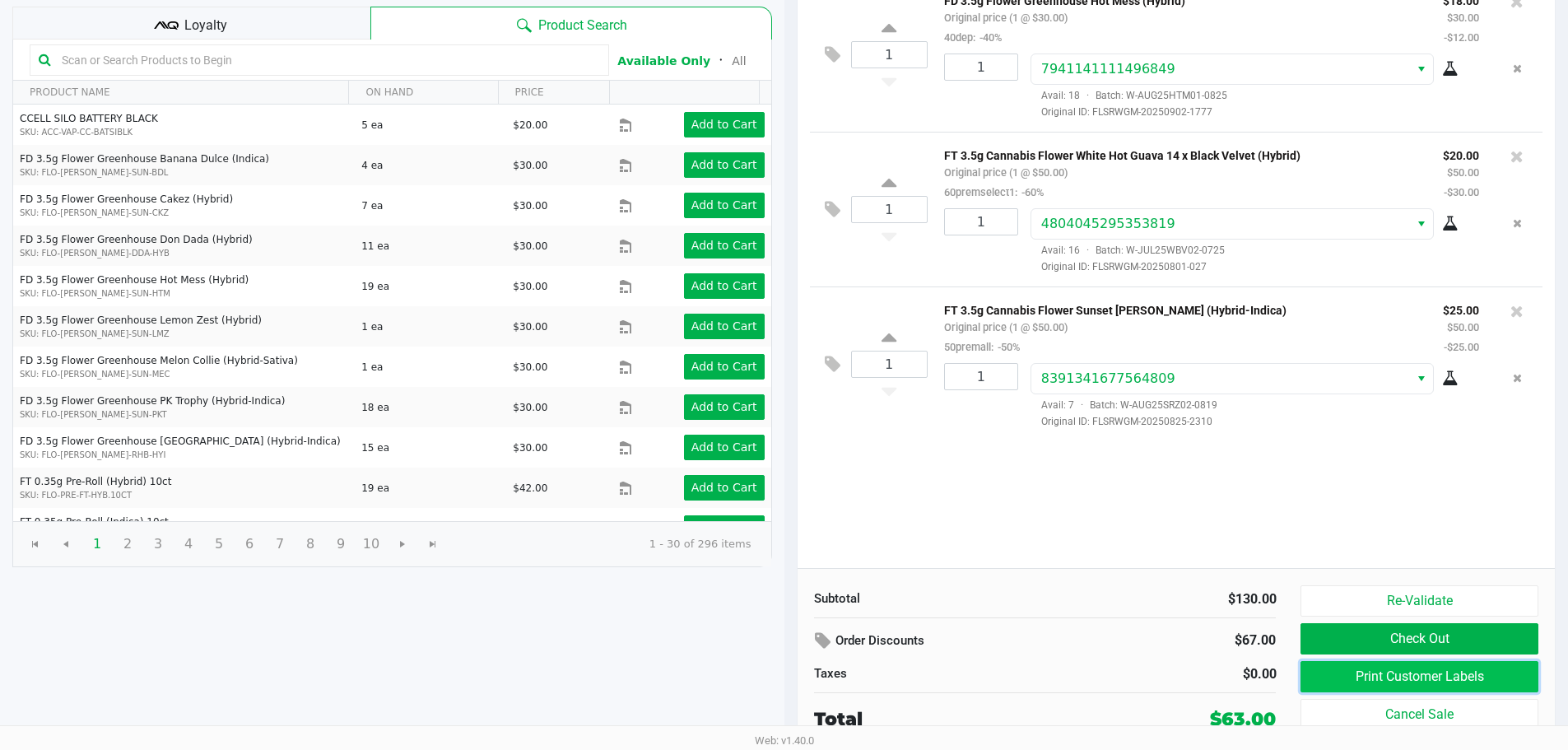
click at [1351, 666] on button "Print Customer Labels" at bounding box center [1418, 676] width 237 height 31
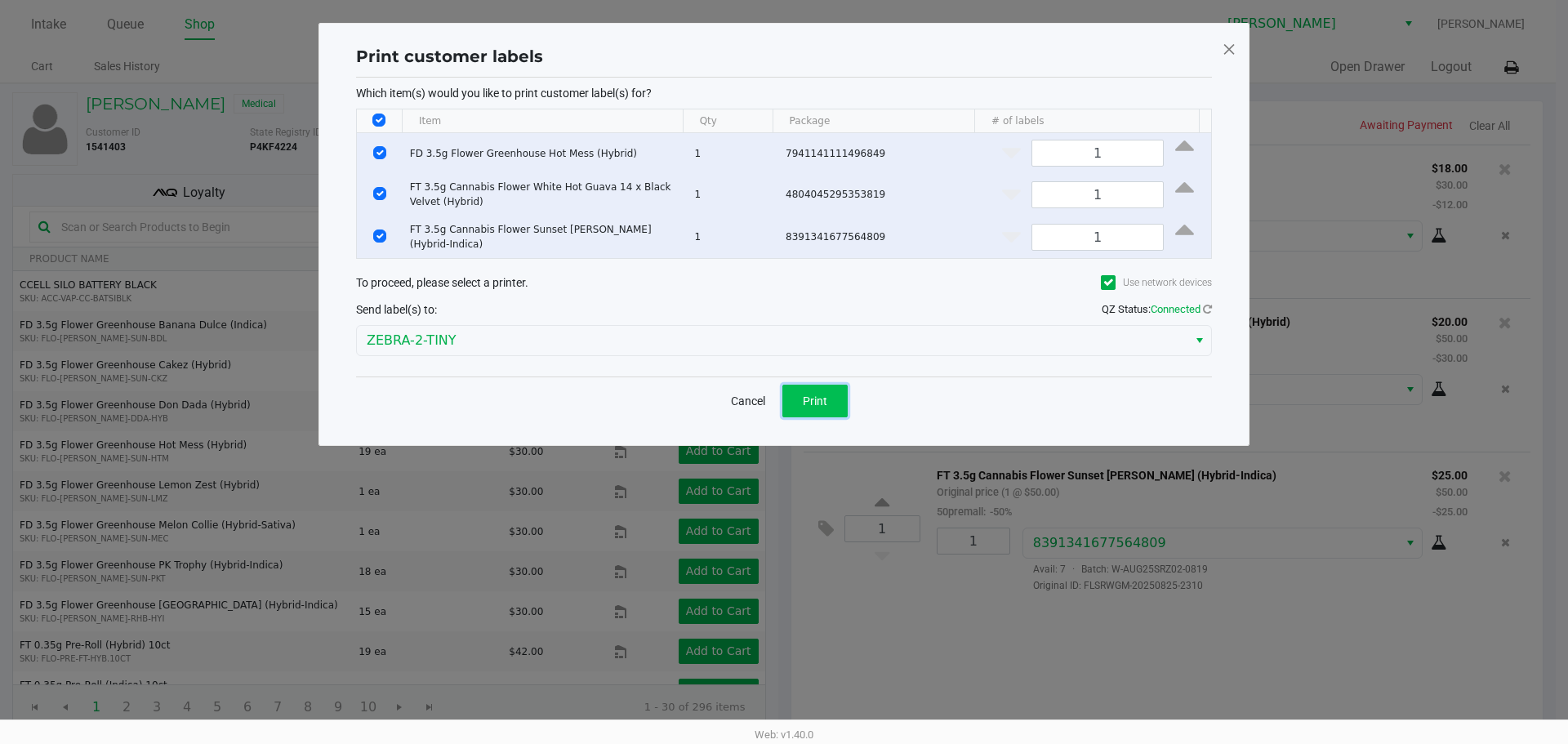
drag, startPoint x: 819, startPoint y: 386, endPoint x: 870, endPoint y: 505, distance: 129.5
click at [819, 387] on button "Print" at bounding box center [815, 401] width 66 height 33
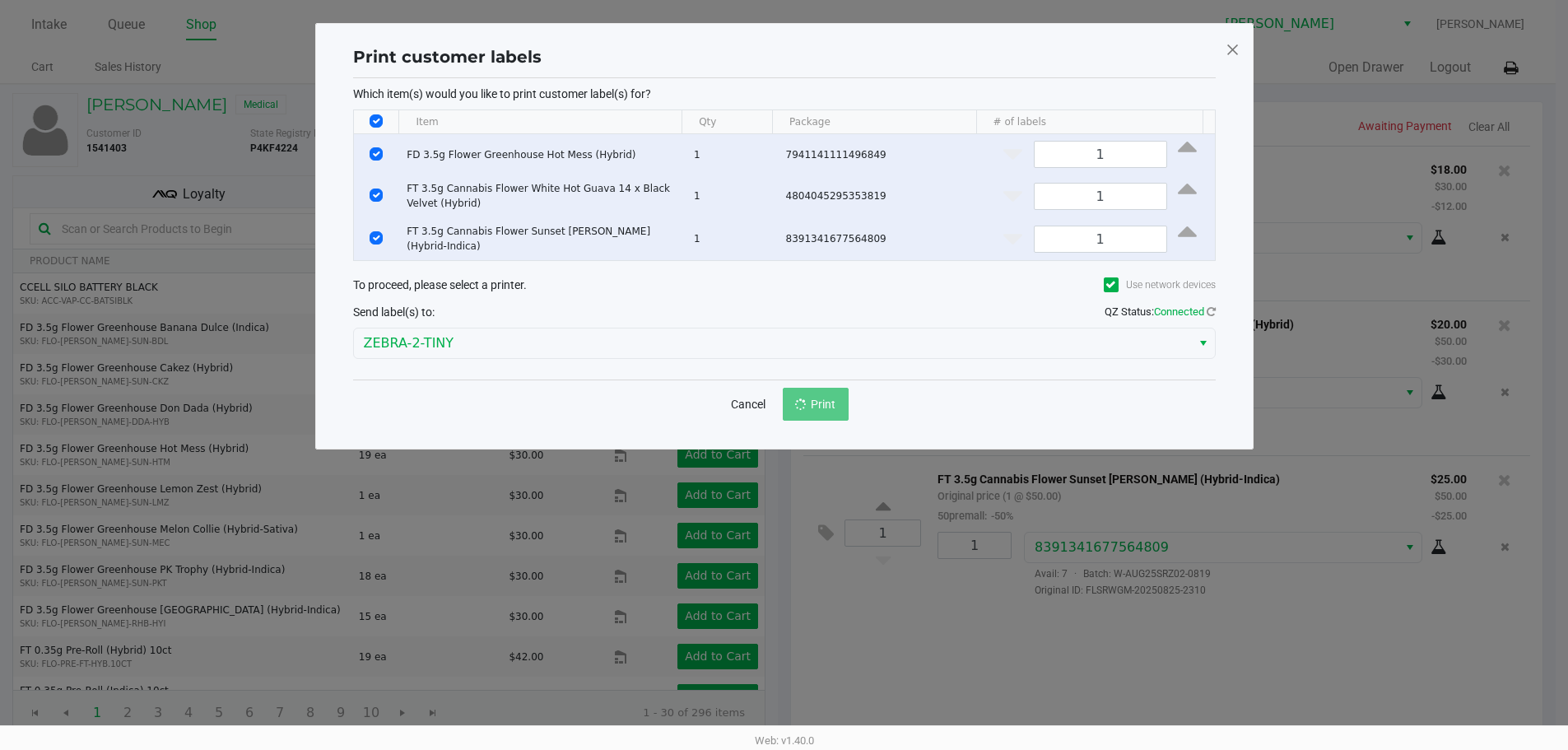
click at [882, 518] on ngb-modal-window "Print customer labels Which item(s) would you like to print customer label(s) f…" at bounding box center [784, 375] width 1568 height 750
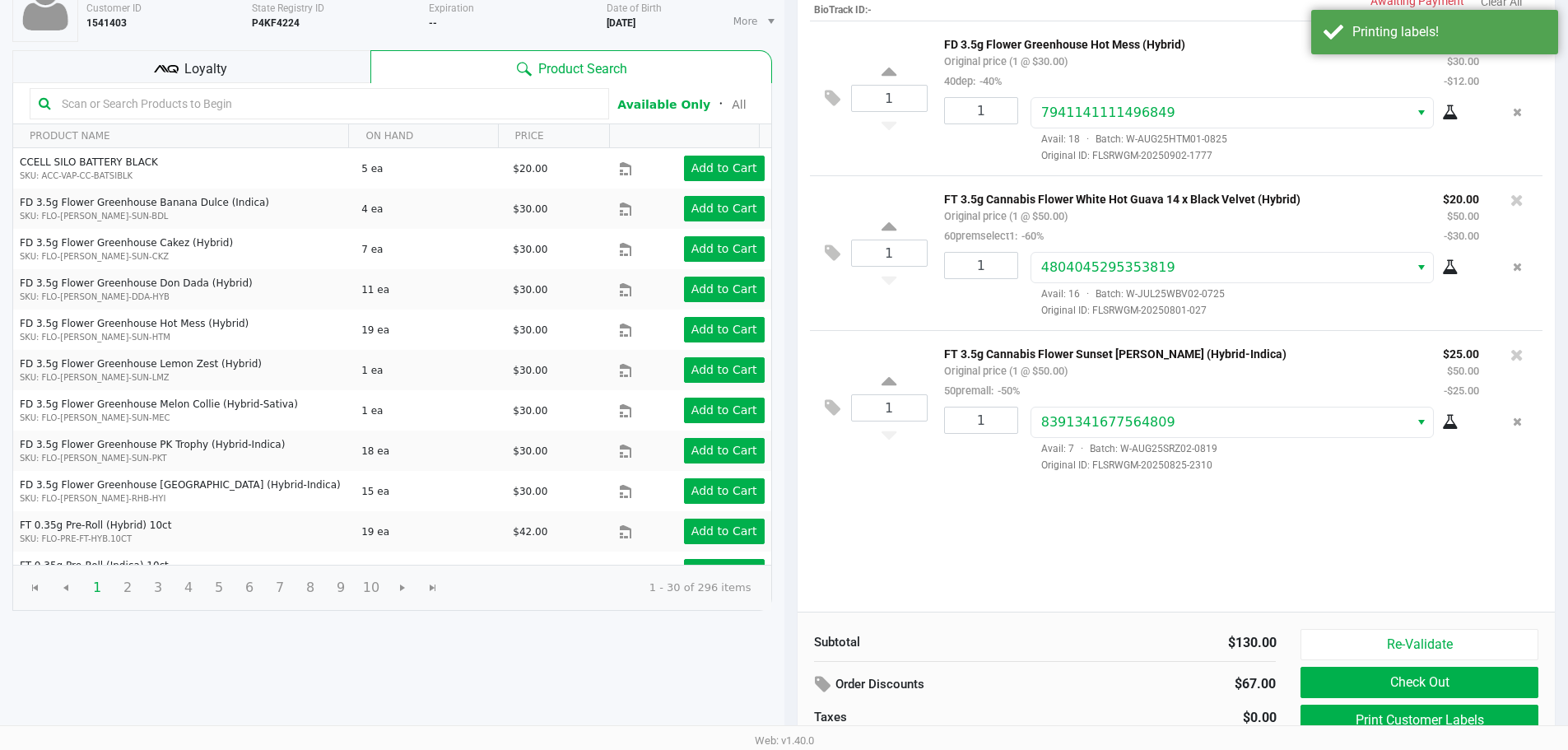
scroll to position [165, 0]
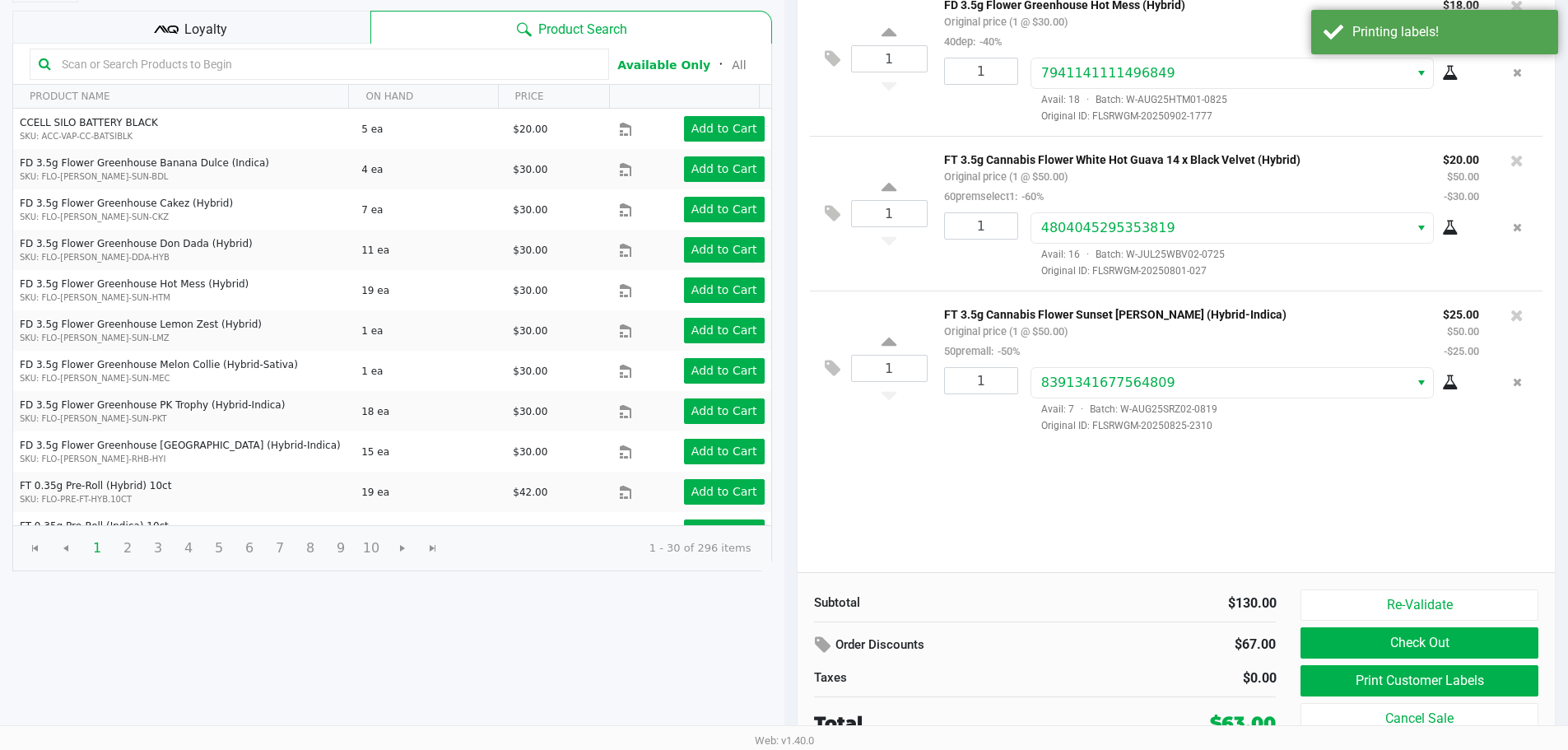
drag, startPoint x: 899, startPoint y: 562, endPoint x: 927, endPoint y: 572, distance: 29.7
click at [901, 562] on div "1 FD 3.5g Flower Greenhouse Hot Mess (Hybrid) Original price (1 @ $30.00) 40dep…" at bounding box center [1176, 276] width 758 height 591
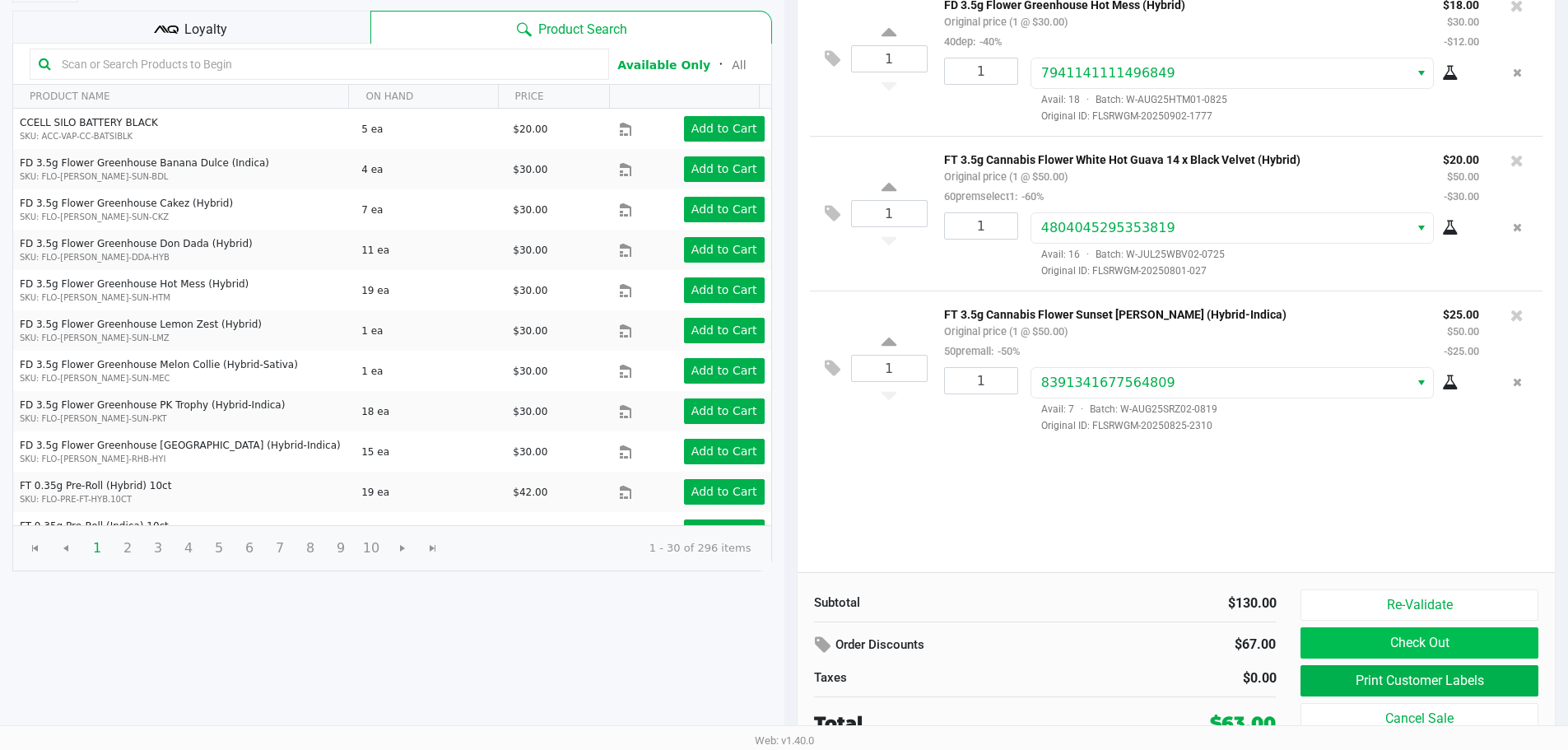
click at [1383, 638] on button "Check Out" at bounding box center [1418, 643] width 237 height 31
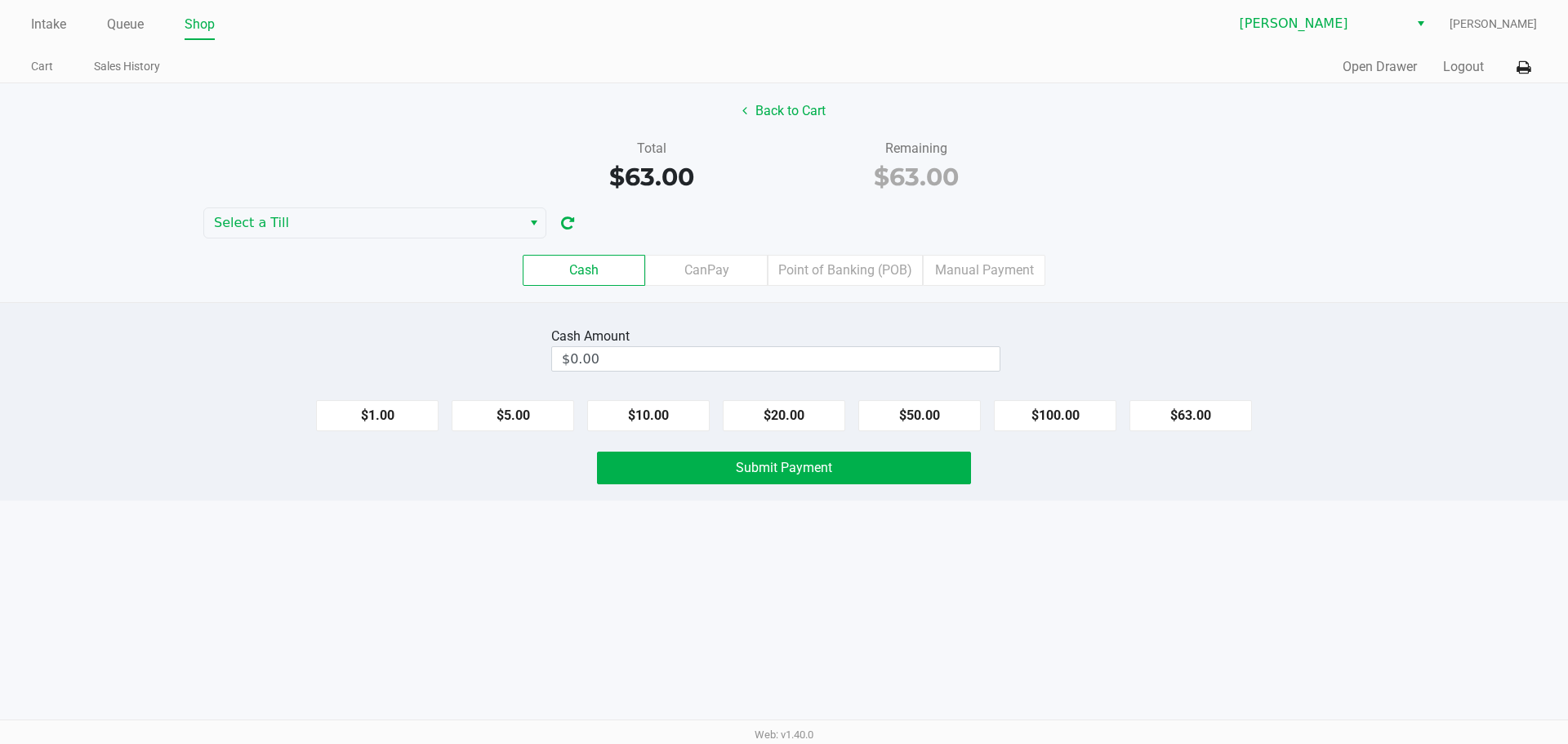
click at [691, 269] on label "CanPay" at bounding box center [706, 271] width 122 height 31
click at [0, 0] on 2 "CanPay" at bounding box center [0, 0] width 0 height 0
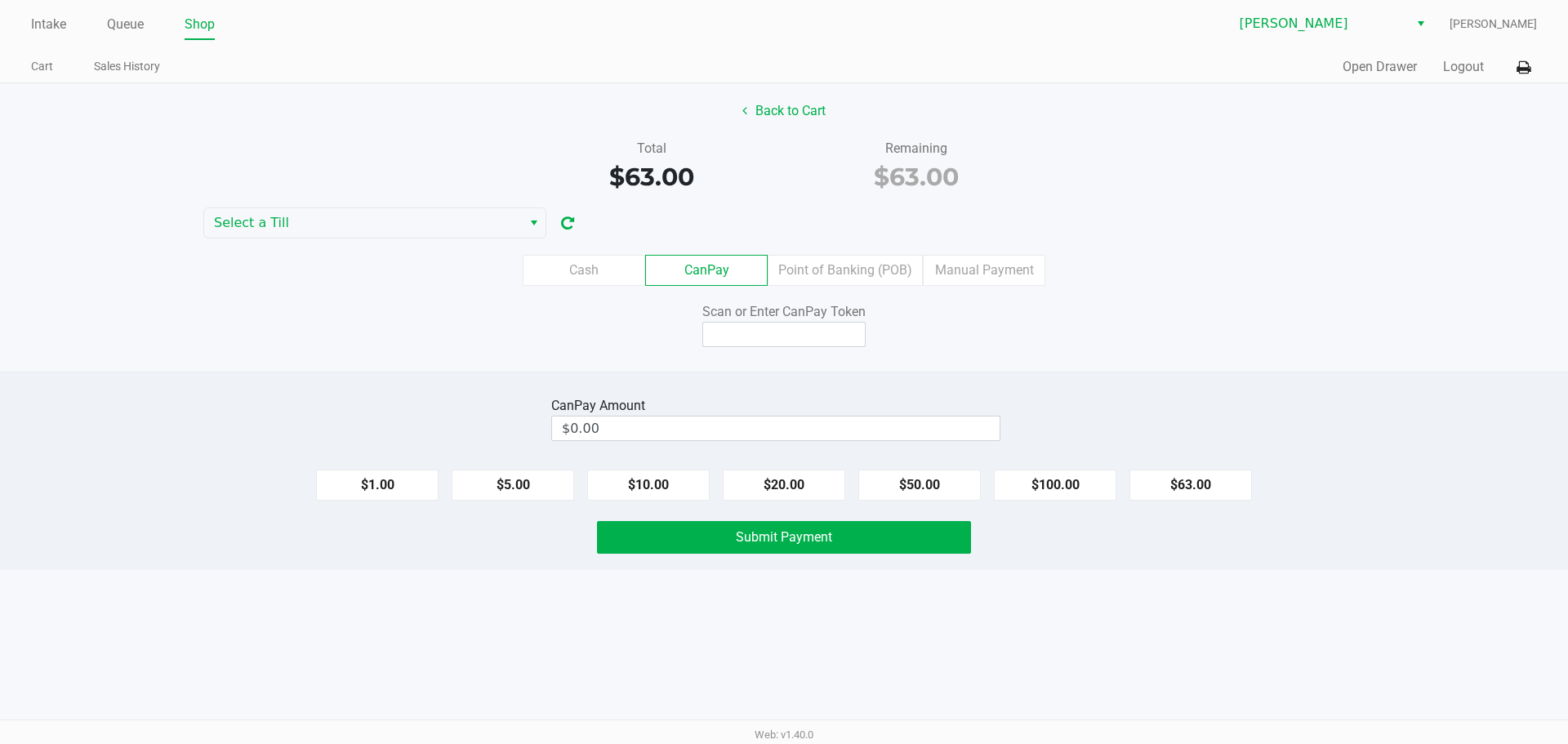
click at [816, 275] on label "Point of Banking (POB)" at bounding box center [845, 271] width 155 height 31
click at [0, 0] on 7 "Point of Banking (POB)" at bounding box center [0, 0] width 0 height 0
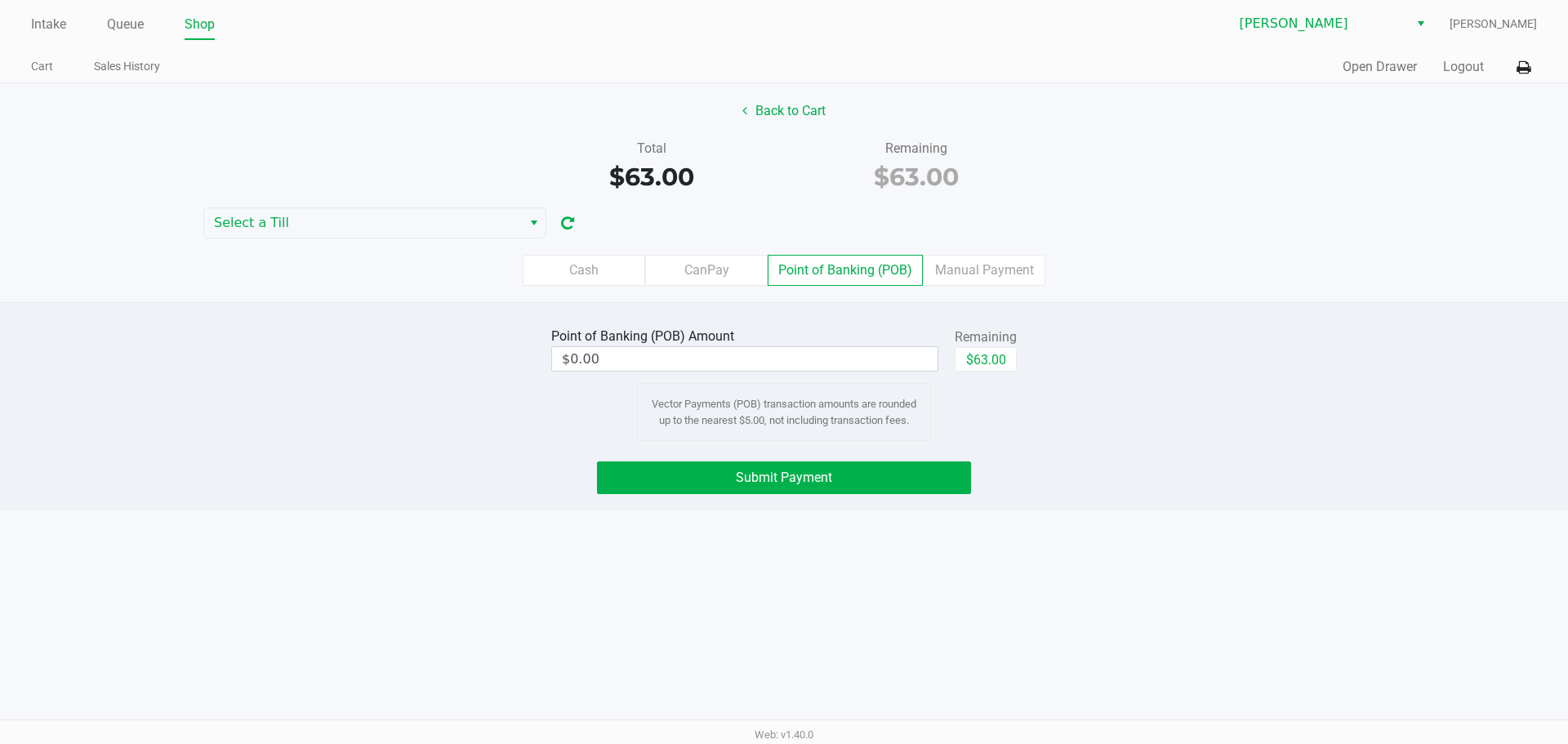
click at [991, 392] on div "Point of Banking (POB) Amount $0.00 Remaining $63.00 Vector Payments (POB) tran…" at bounding box center [783, 381] width 490 height 117
click at [973, 351] on button "$63.00" at bounding box center [986, 359] width 62 height 25
type input "$63.00"
click at [874, 466] on button "Submit Payment" at bounding box center [784, 478] width 374 height 33
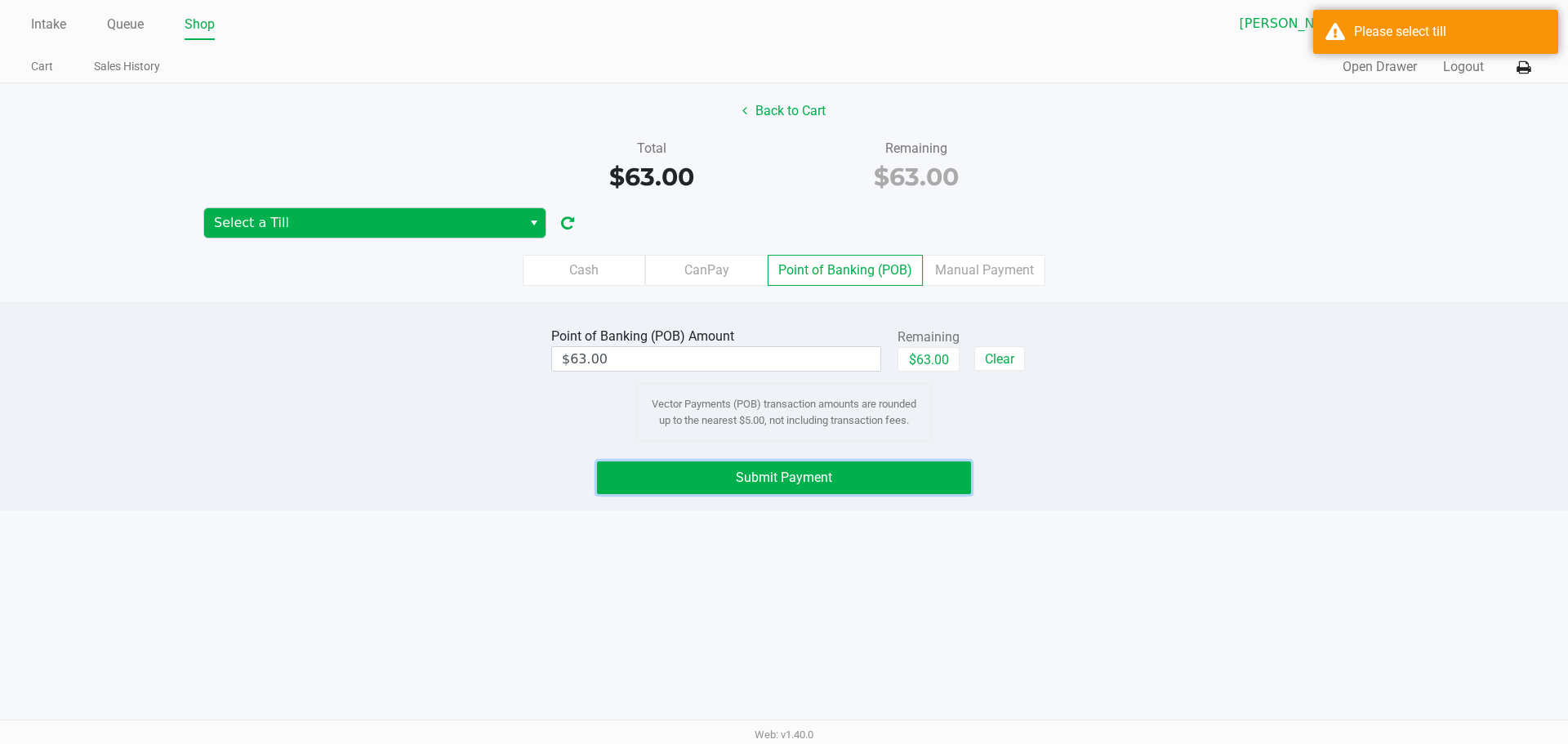
click at [255, 235] on span "Select a Till" at bounding box center [362, 223] width 317 height 30
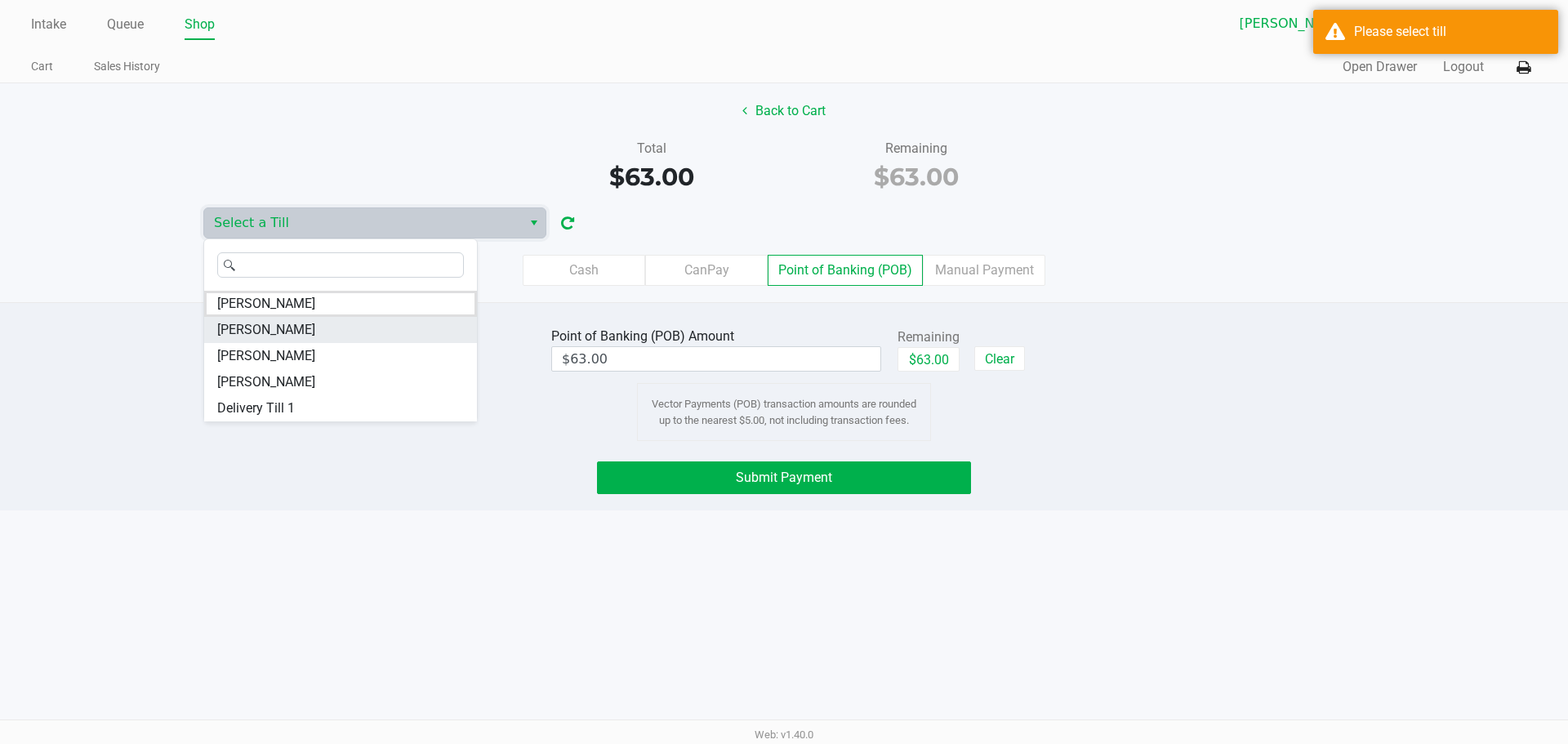
click at [226, 332] on span "CHARLIE-SIMPSON" at bounding box center [266, 330] width 98 height 20
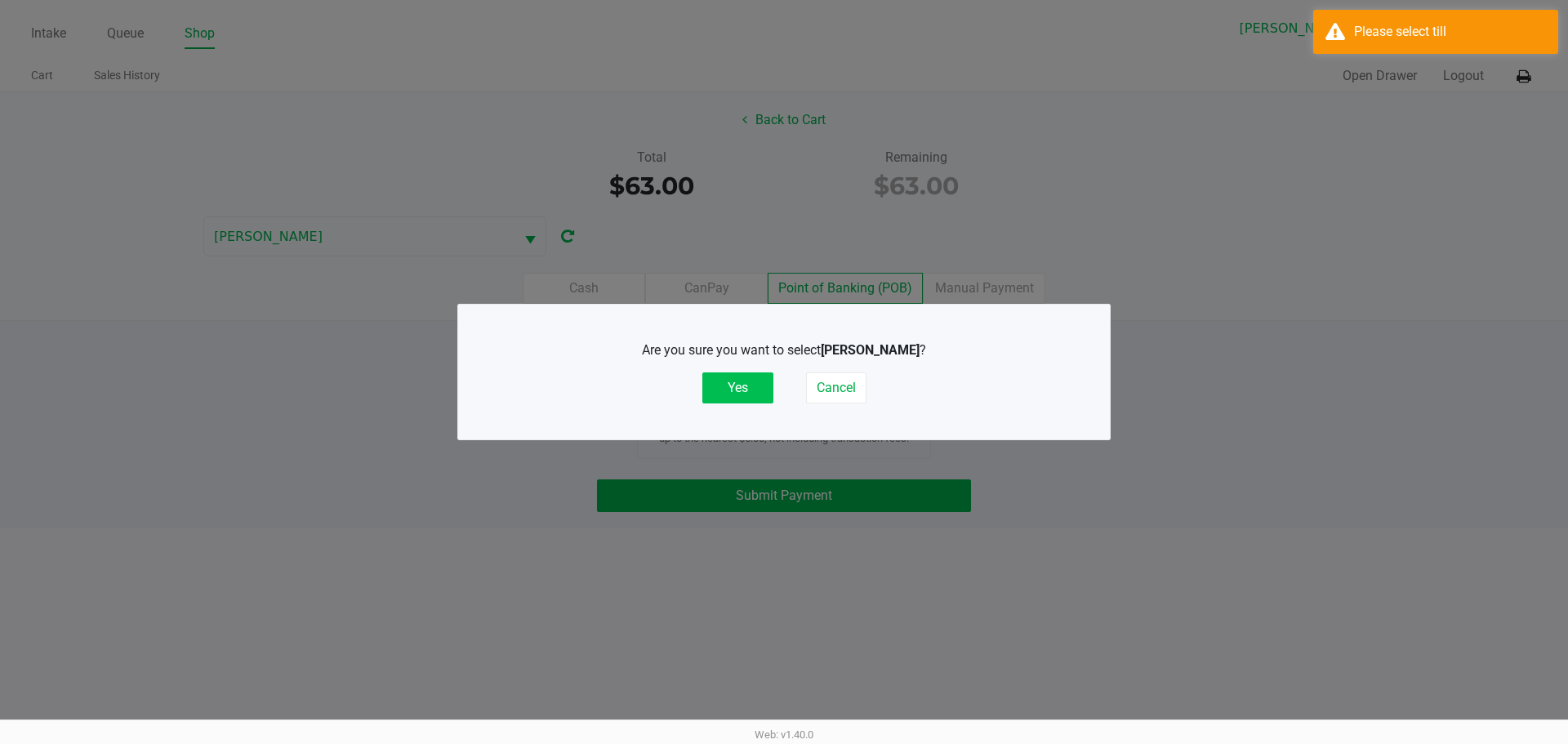
click at [726, 397] on button "Yes" at bounding box center [737, 388] width 71 height 31
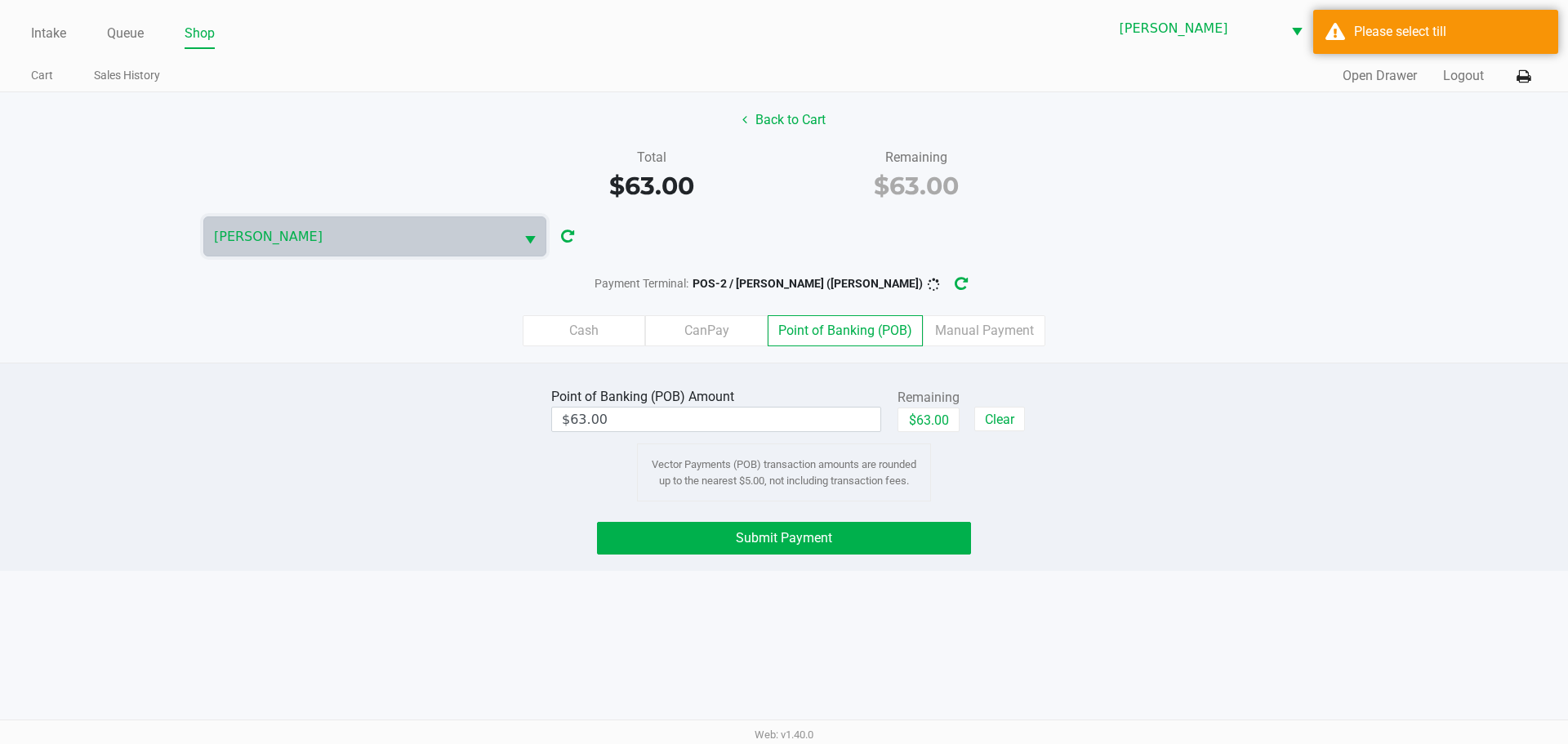
click at [384, 489] on ngb-modal-window "Are you sure you want to select CHARLIE-SIMPSON ? Yes Cancel" at bounding box center [784, 372] width 1568 height 744
click at [691, 591] on div "Intake Queue Shop Brandon WC CHARLIE-SIMPSON Kaleb Ricci Cart Sales History Qui…" at bounding box center [784, 372] width 1568 height 744
click at [628, 546] on button "Submit Payment" at bounding box center [784, 538] width 374 height 33
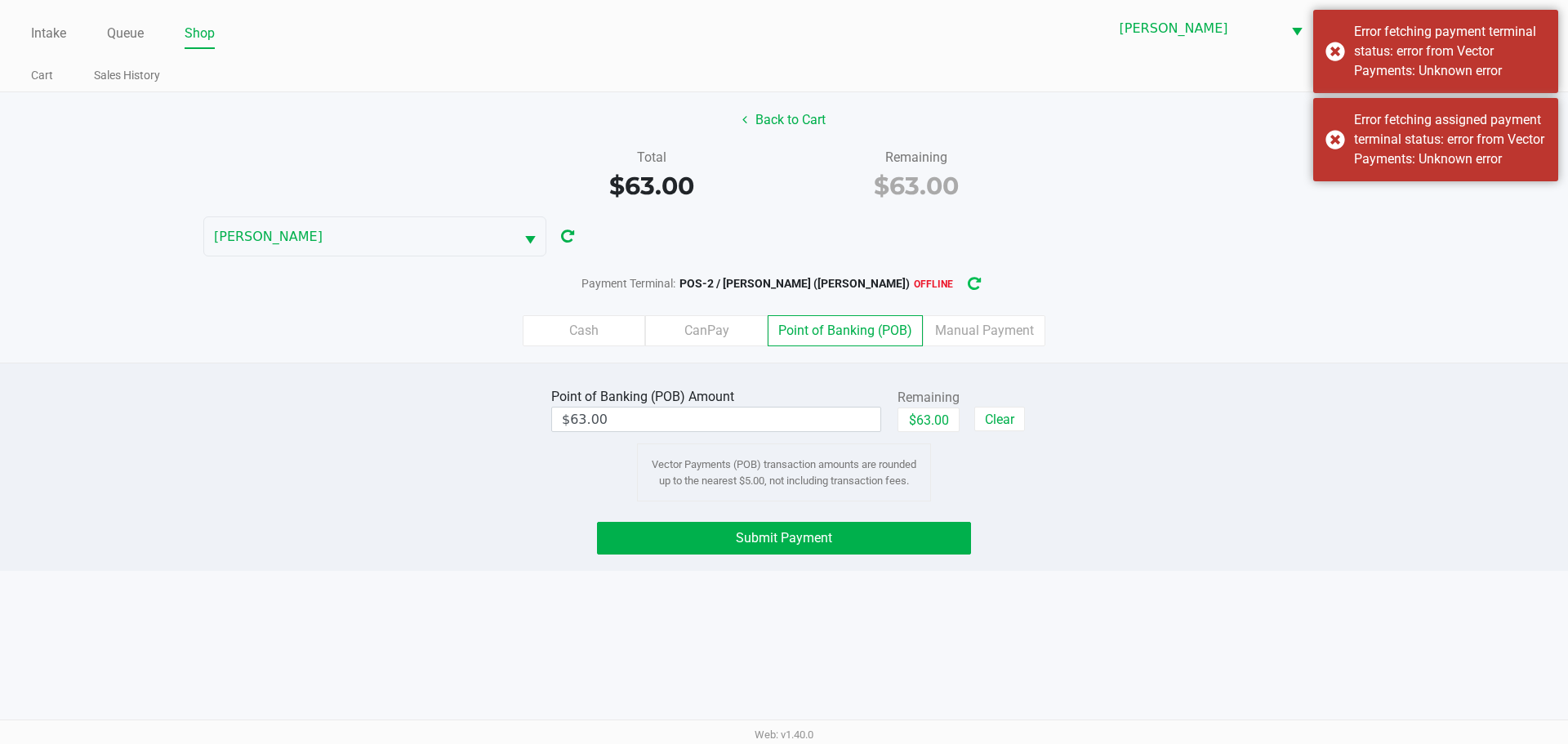
click at [961, 295] on button "button" at bounding box center [974, 284] width 26 height 30
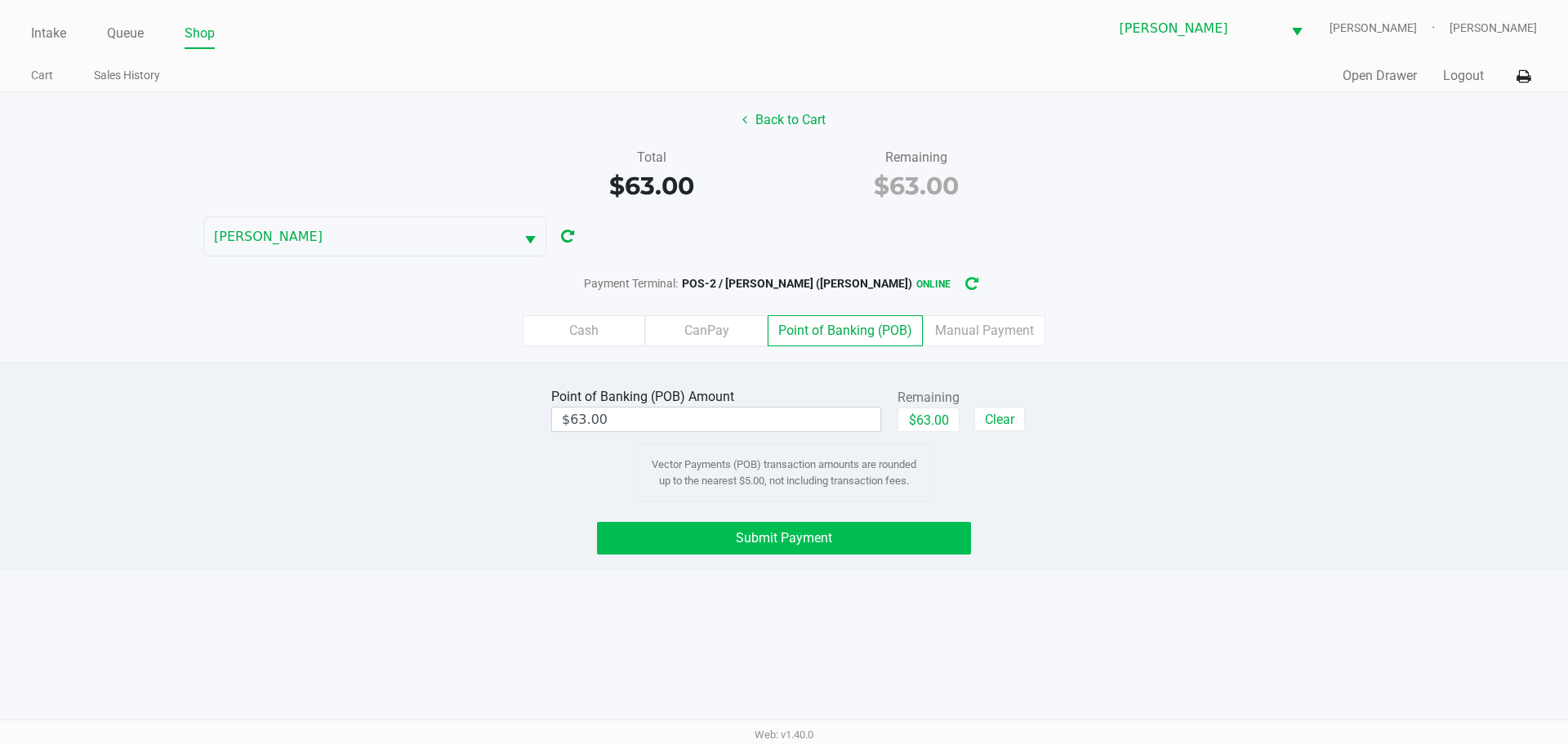
click at [681, 536] on button "Submit Payment" at bounding box center [784, 538] width 374 height 33
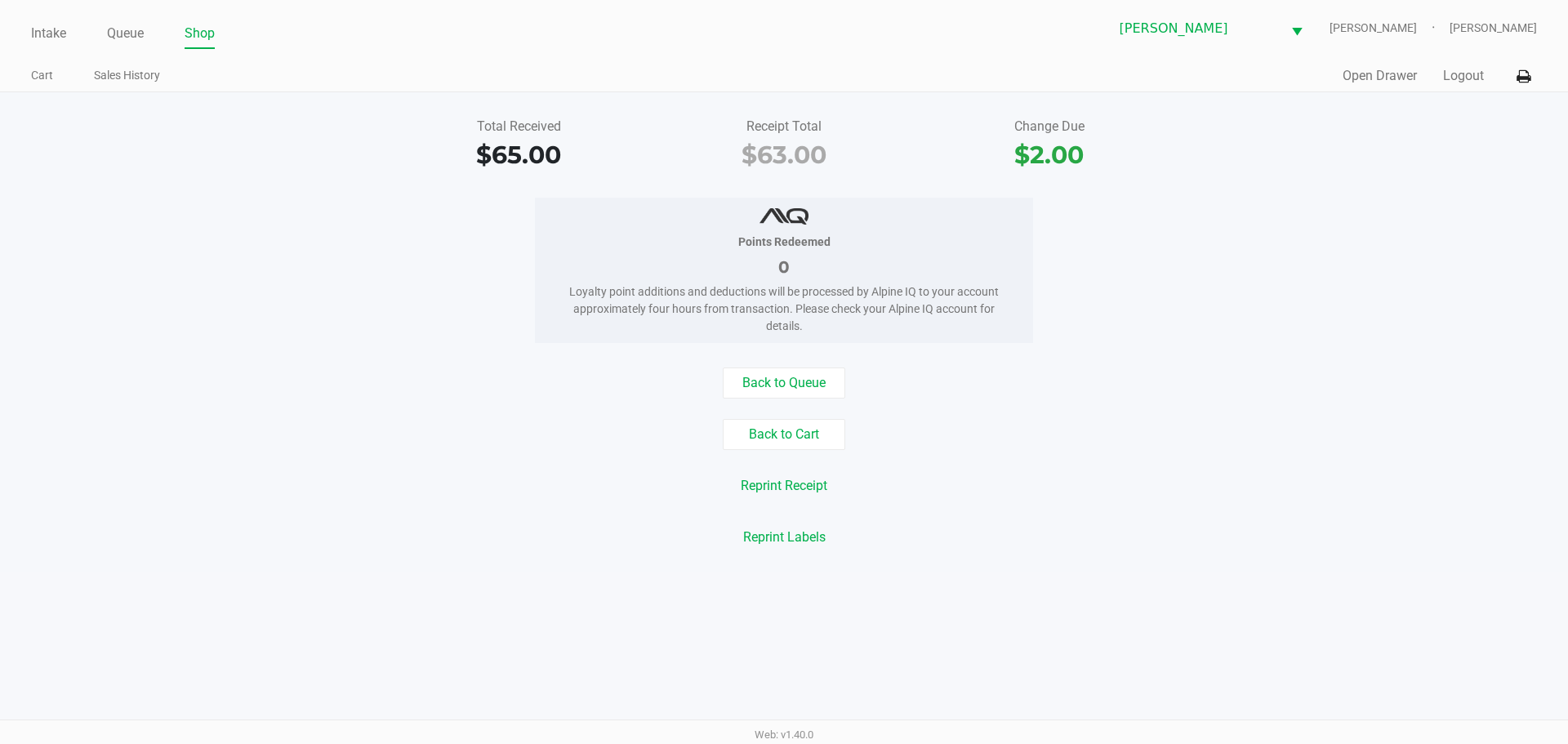
click at [40, 43] on link "Intake" at bounding box center [48, 34] width 35 height 23
click at [50, 39] on link "Intake" at bounding box center [48, 34] width 35 height 23
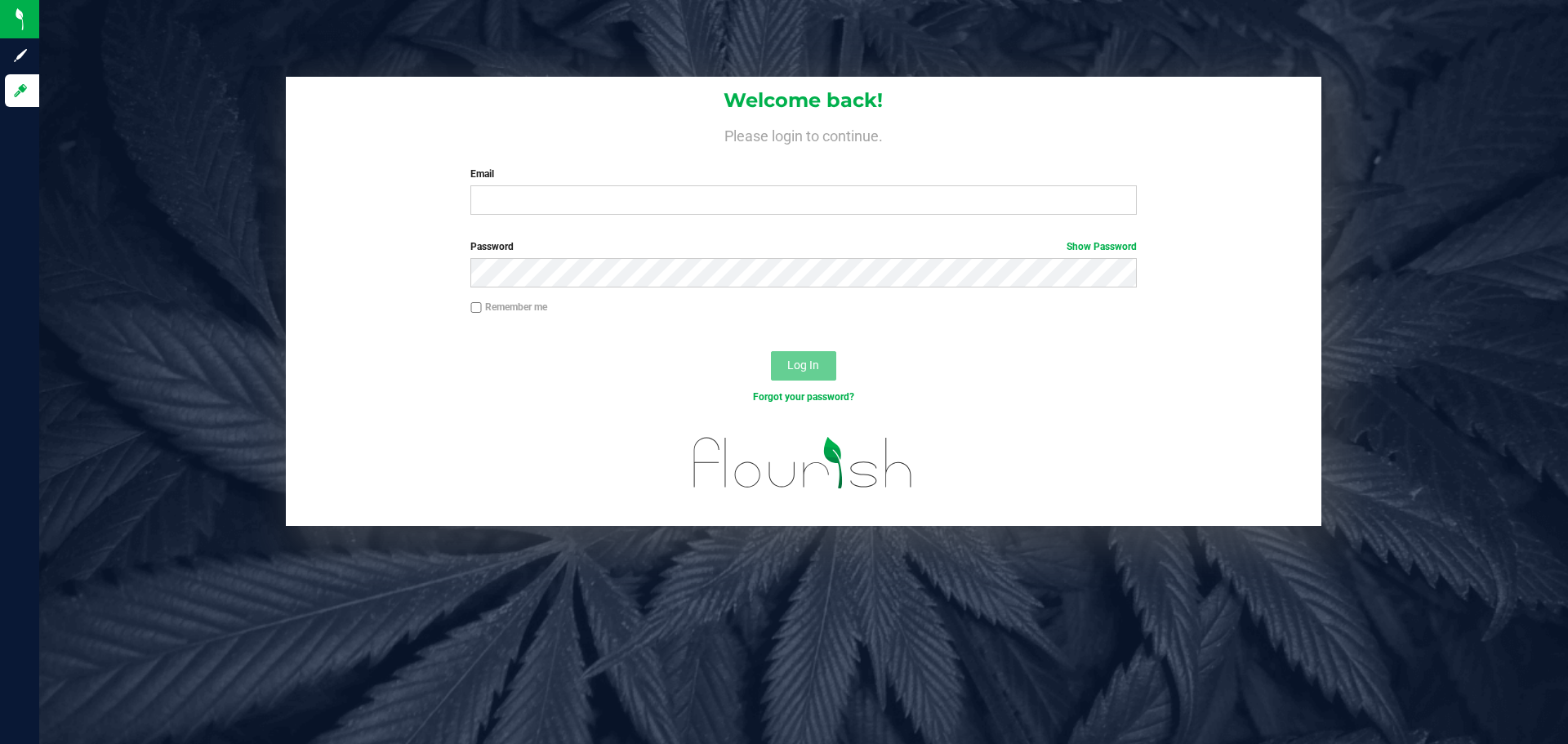
click at [572, 221] on div "Welcome back! Please login to continue. Email Required Please format your email…" at bounding box center [803, 153] width 1035 height 151
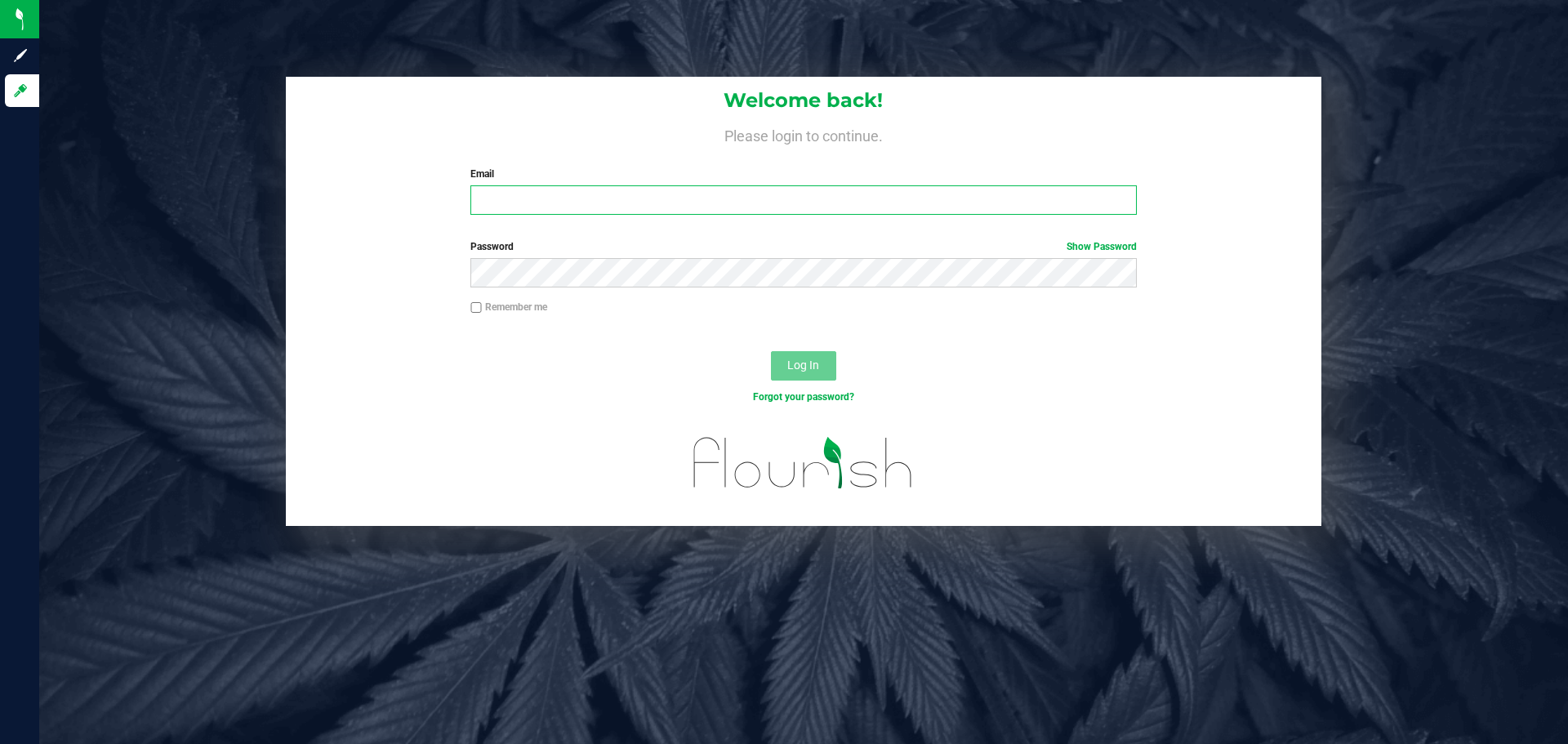
click at [573, 197] on input "Email" at bounding box center [802, 200] width 665 height 30
type input "[EMAIL_ADDRESS][DOMAIN_NAME]"
click at [771, 351] on button "Log In" at bounding box center [804, 366] width 66 height 30
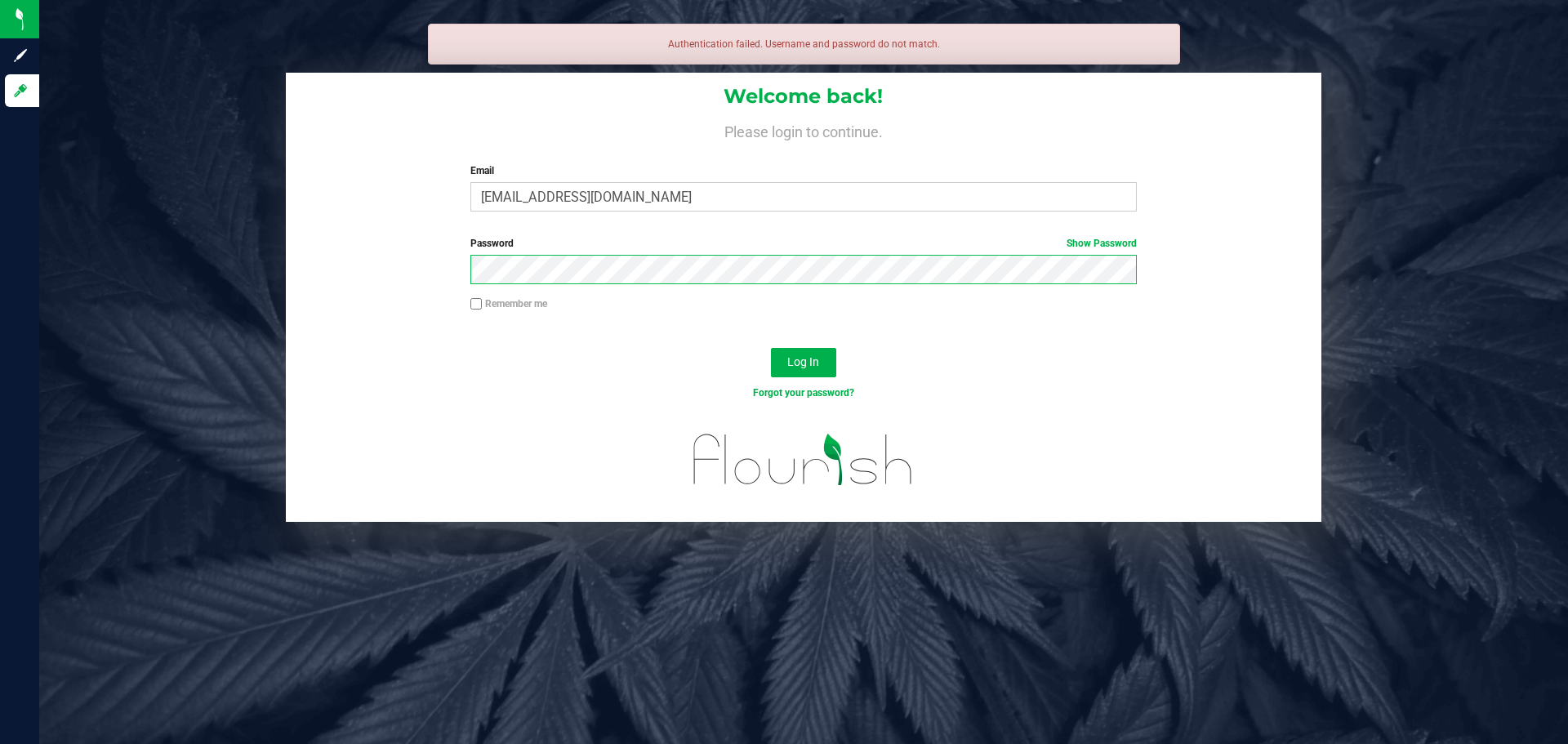
click at [771, 348] on button "Log In" at bounding box center [804, 363] width 66 height 30
